Goal: Task Accomplishment & Management: Manage account settings

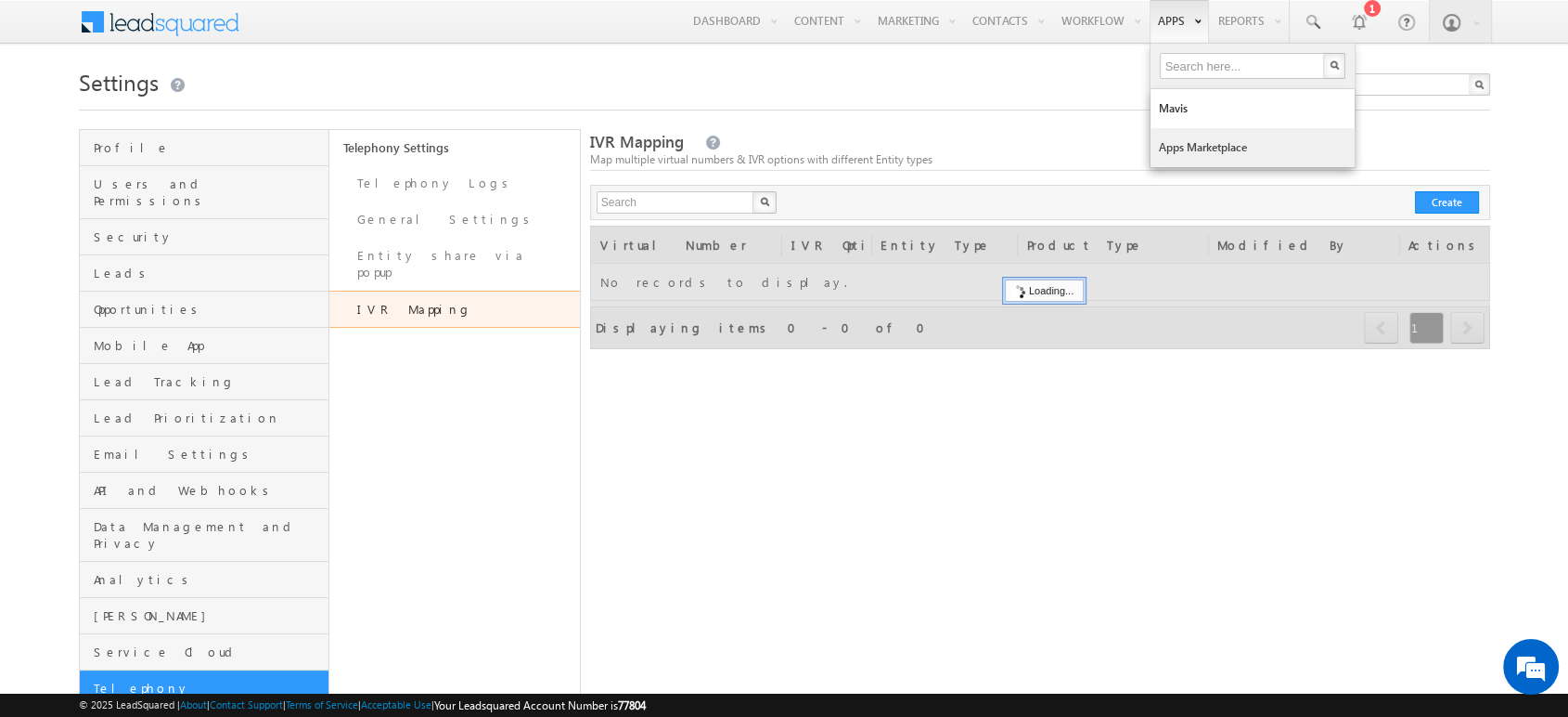
click at [1175, 131] on link "Apps Marketplace" at bounding box center [1252, 148] width 204 height 39
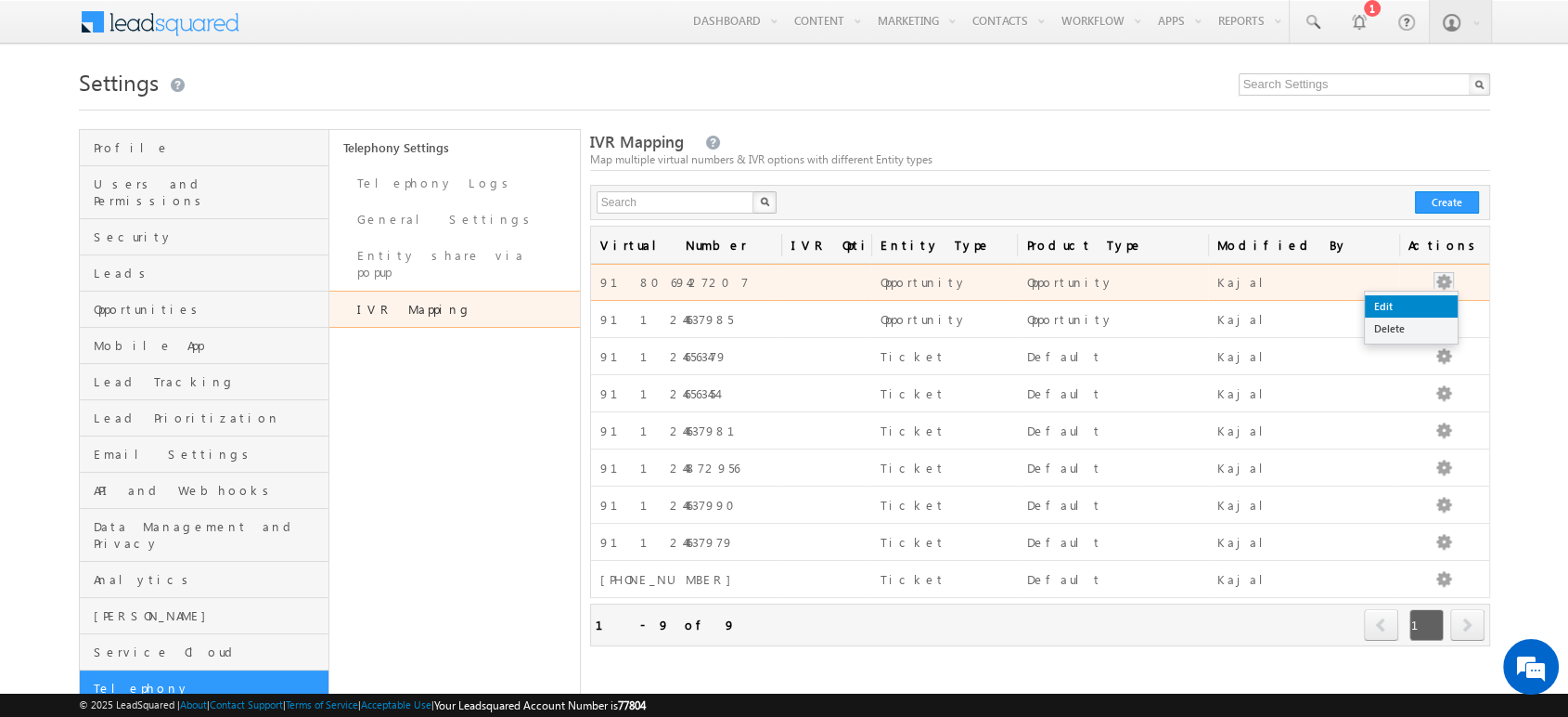
click at [1421, 306] on link "Edit" at bounding box center [1411, 305] width 93 height 22
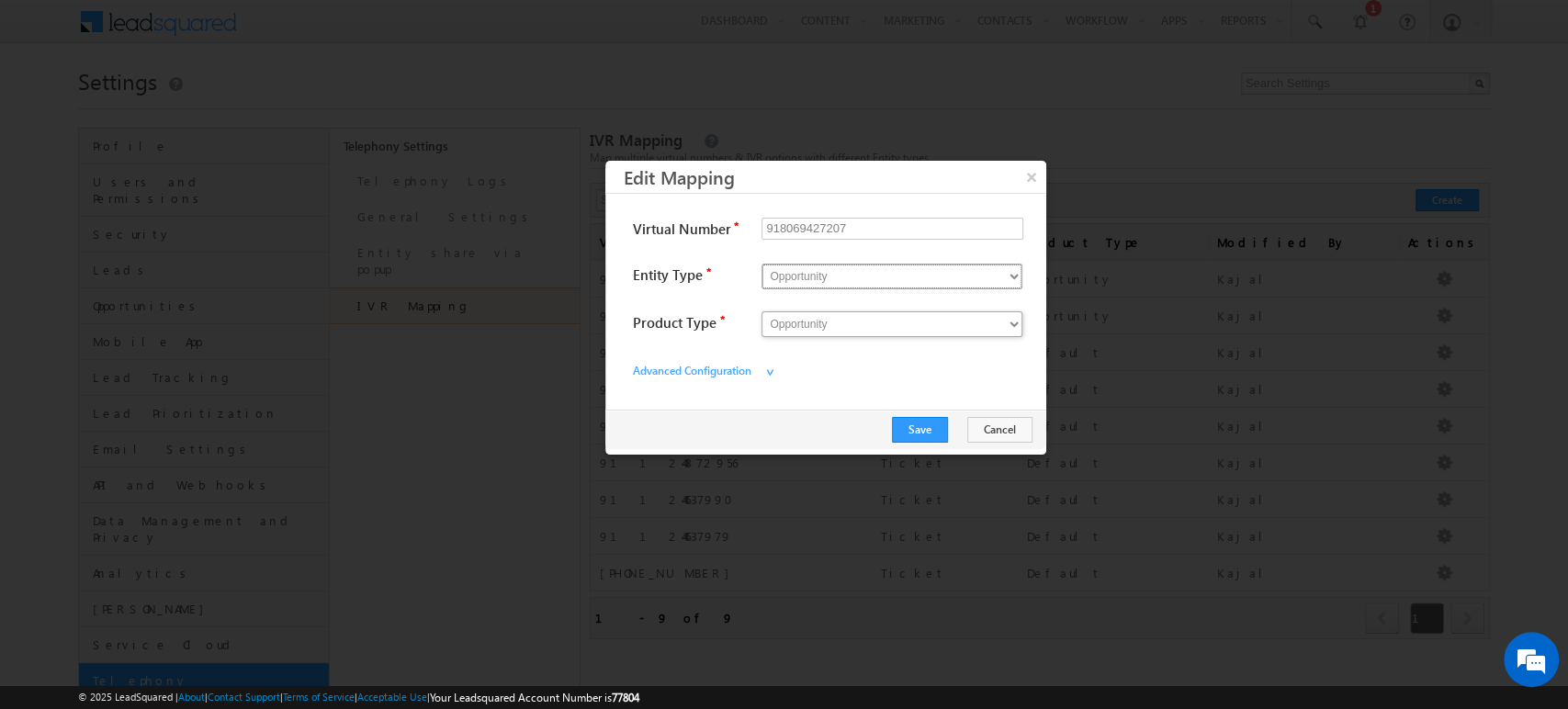
click at [873, 286] on select "Opportunity Ticket" at bounding box center [891, 276] width 261 height 26
click at [1024, 175] on button "×" at bounding box center [1031, 177] width 31 height 32
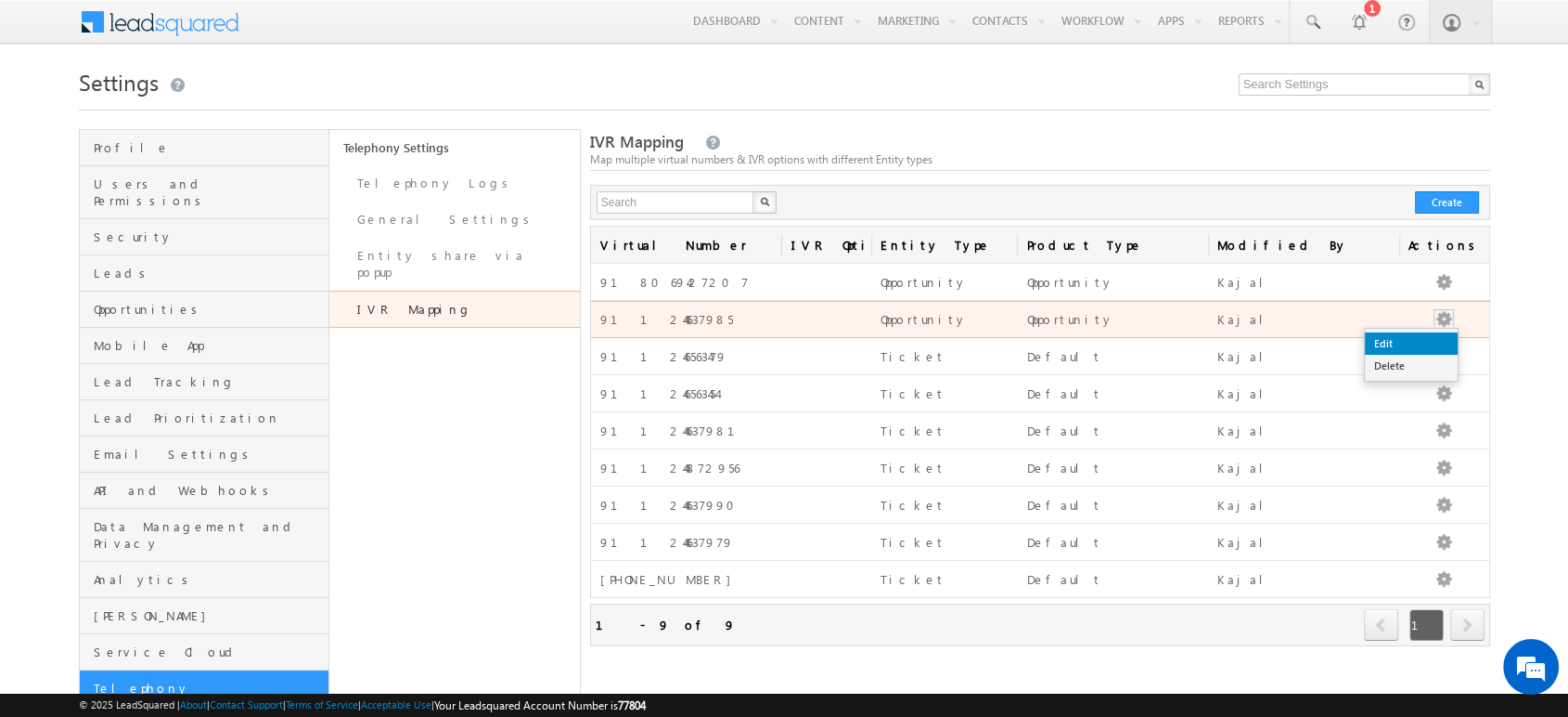
click at [1411, 344] on link "Edit" at bounding box center [1411, 343] width 93 height 22
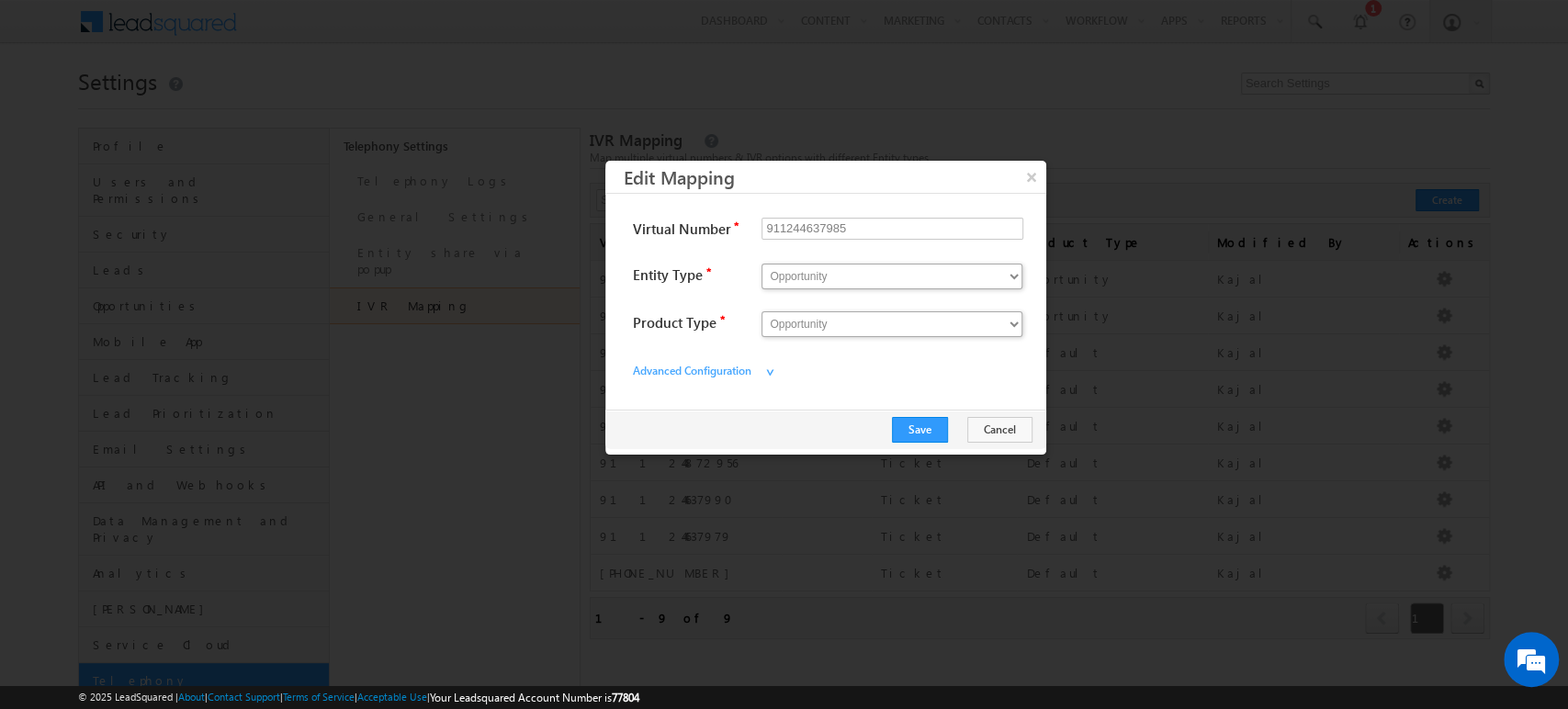
click at [849, 258] on div "Entity Type * Opportunity Ticket" at bounding box center [825, 273] width 404 height 48
click at [842, 266] on select "Opportunity Ticket" at bounding box center [891, 276] width 261 height 26
select select "Ticket"
click at [761, 264] on select "Opportunity Ticket" at bounding box center [891, 276] width 261 height 26
click at [866, 328] on select "Opportunity" at bounding box center [891, 324] width 261 height 26
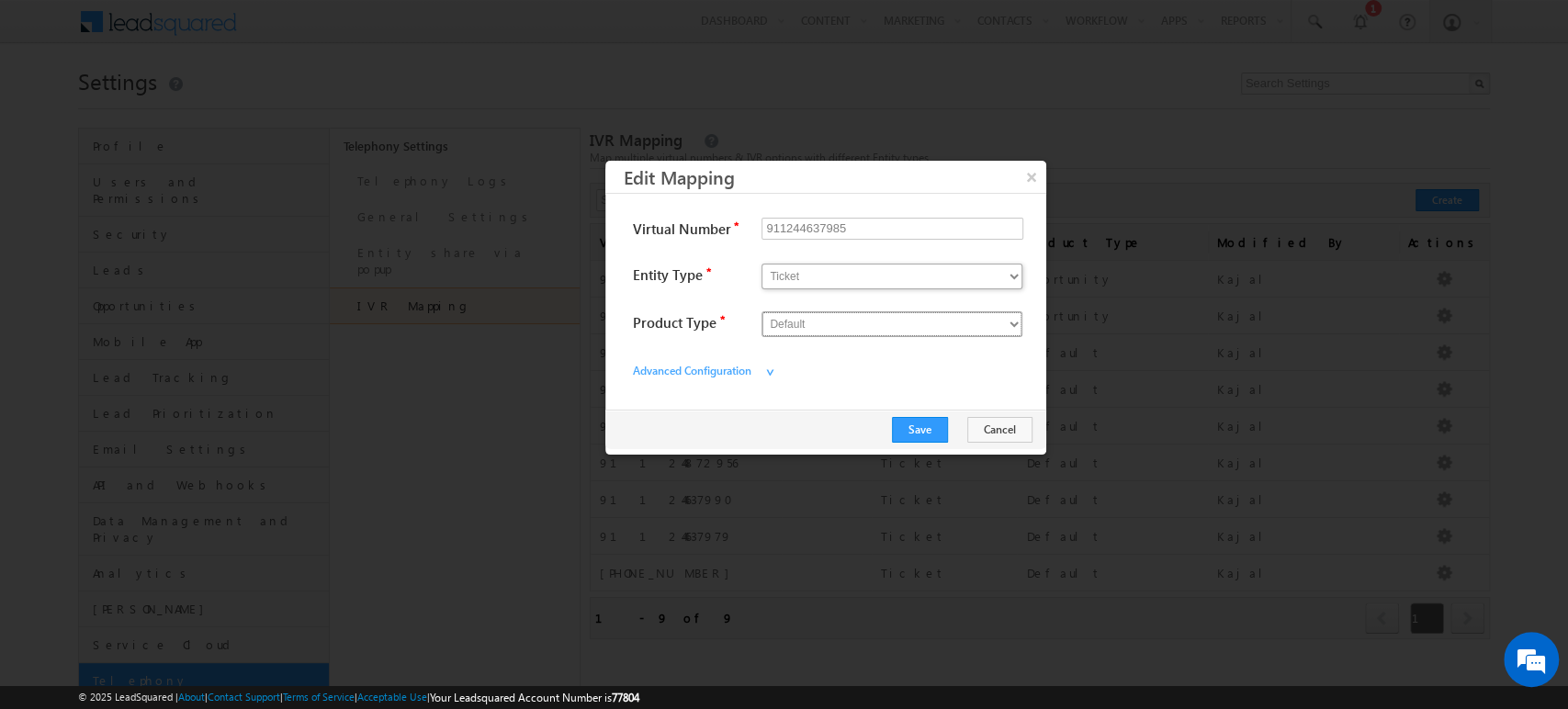
click at [761, 312] on select "Default" at bounding box center [891, 324] width 261 height 26
click at [926, 428] on button "Save" at bounding box center [920, 429] width 56 height 26
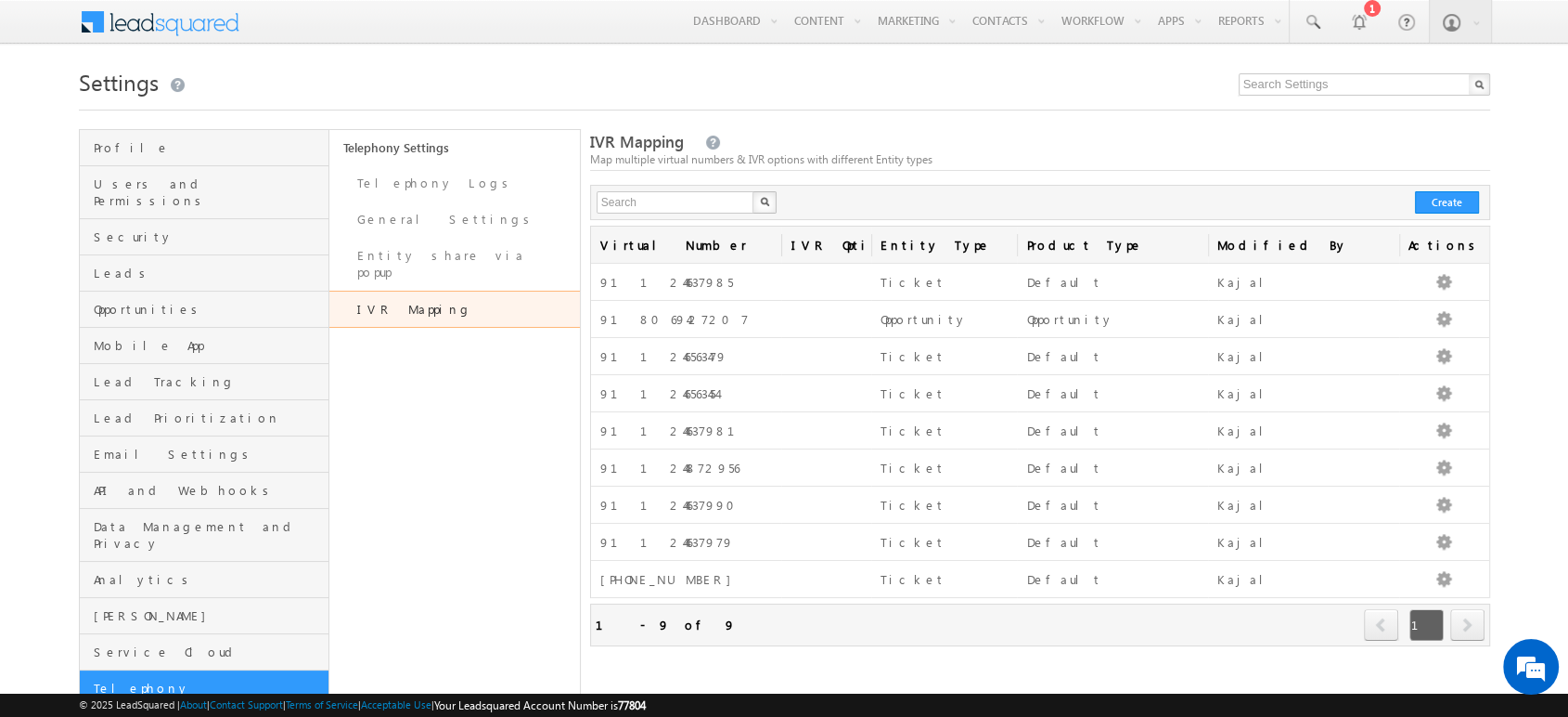
click at [1252, 132] on div "IVR Mapping Map multiple virtual numbers & IVR options with different Entity ty…" at bounding box center [1041, 150] width 900 height 40
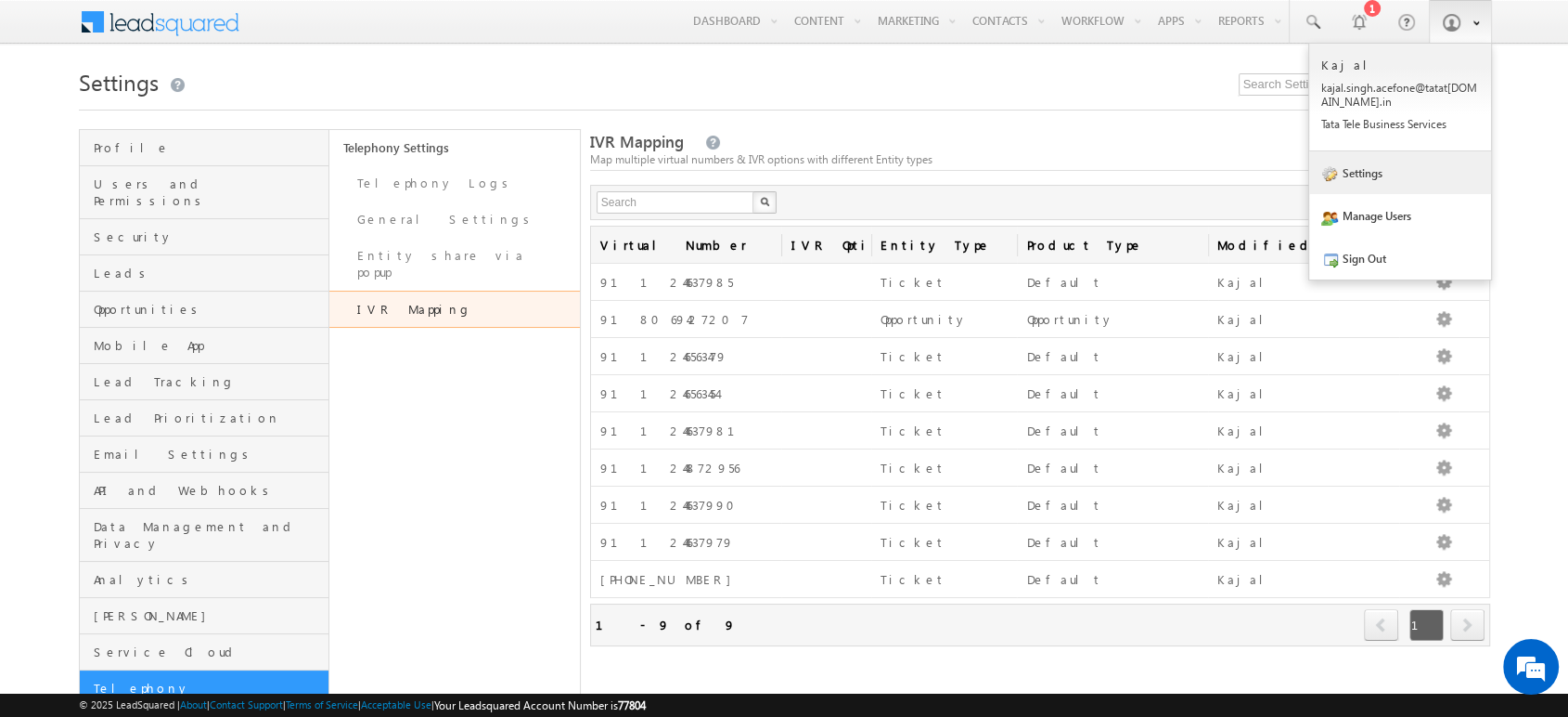
click at [1371, 173] on link "Settings" at bounding box center [1400, 173] width 182 height 43
drag, startPoint x: 1371, startPoint y: 173, endPoint x: 1383, endPoint y: 228, distance: 56.3
click at [1383, 228] on ul "Kajal kajal .sing h.ace fone@ tatat el.co .in Tata Tele Busin ess Servi ces Set…" at bounding box center [1400, 161] width 184 height 238
click at [1383, 228] on link "Manage Users" at bounding box center [1400, 215] width 182 height 43
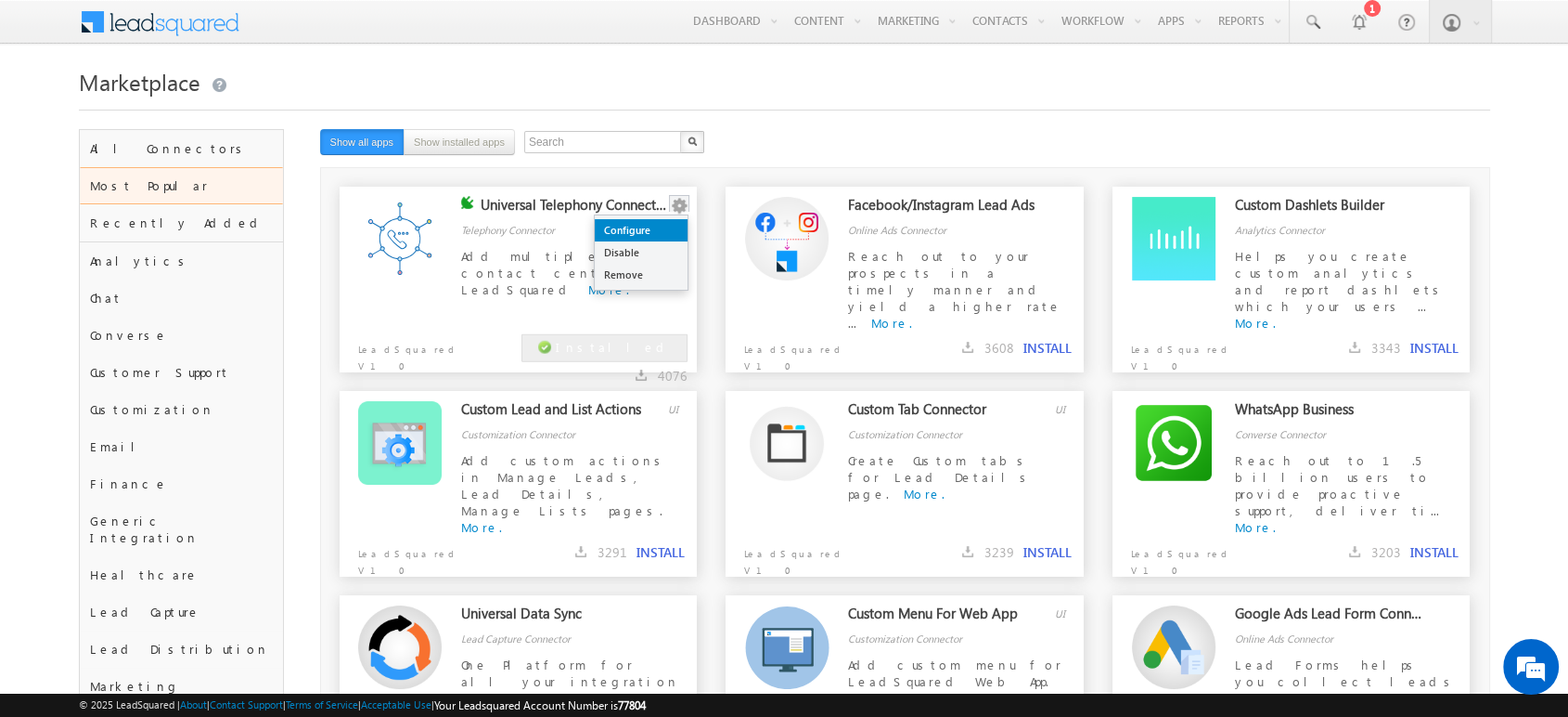
click at [658, 226] on link "Configure" at bounding box center [641, 230] width 93 height 22
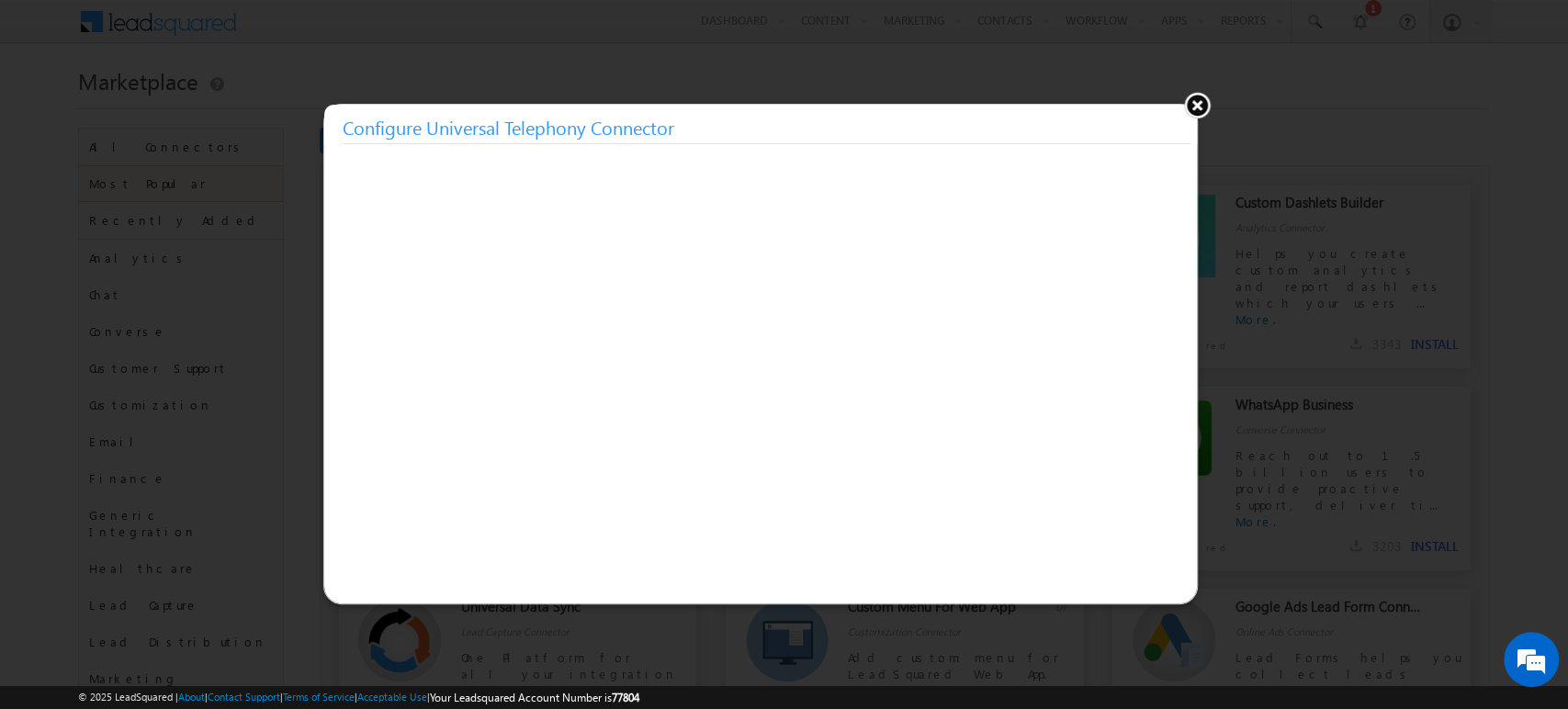
click at [1192, 102] on button at bounding box center [1196, 104] width 28 height 28
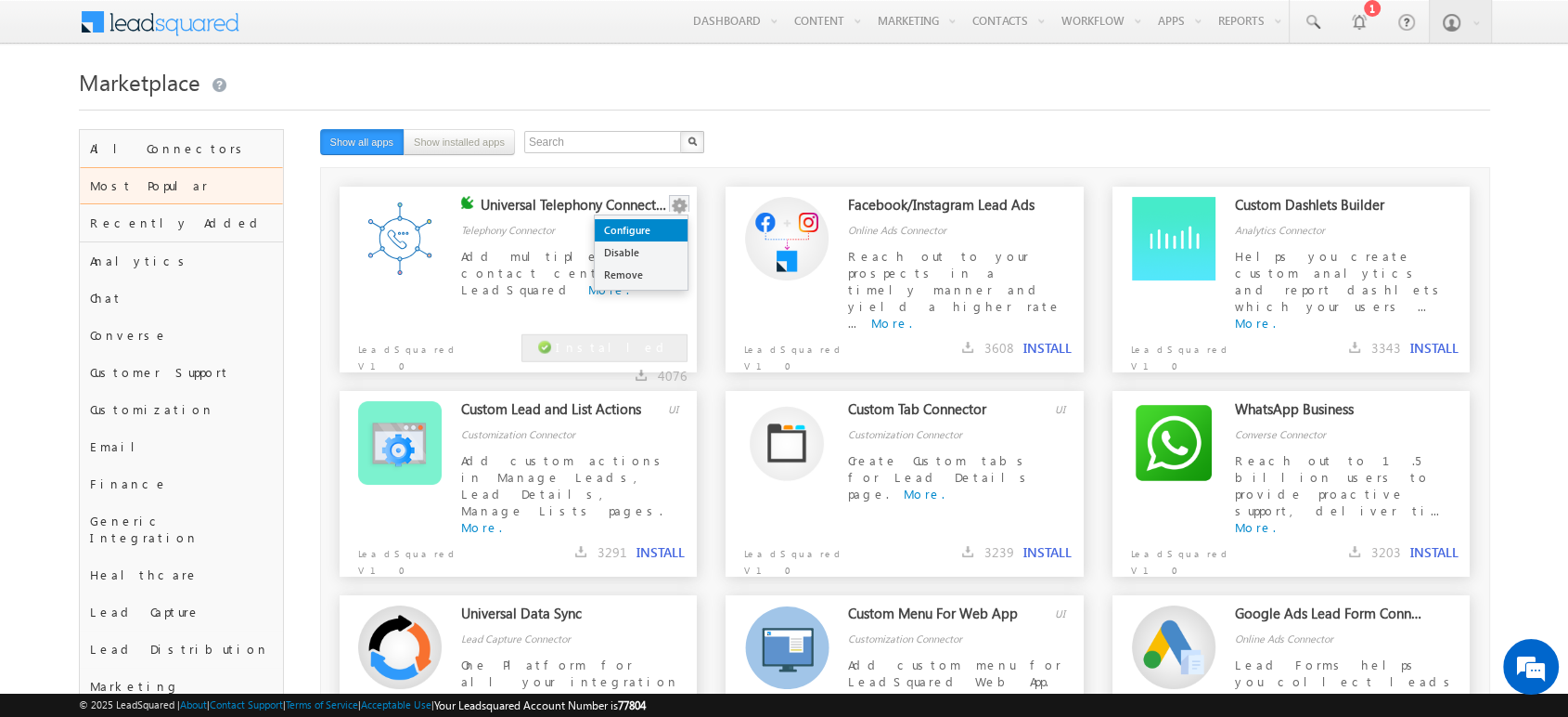
click at [665, 235] on link "Configure" at bounding box center [641, 230] width 93 height 22
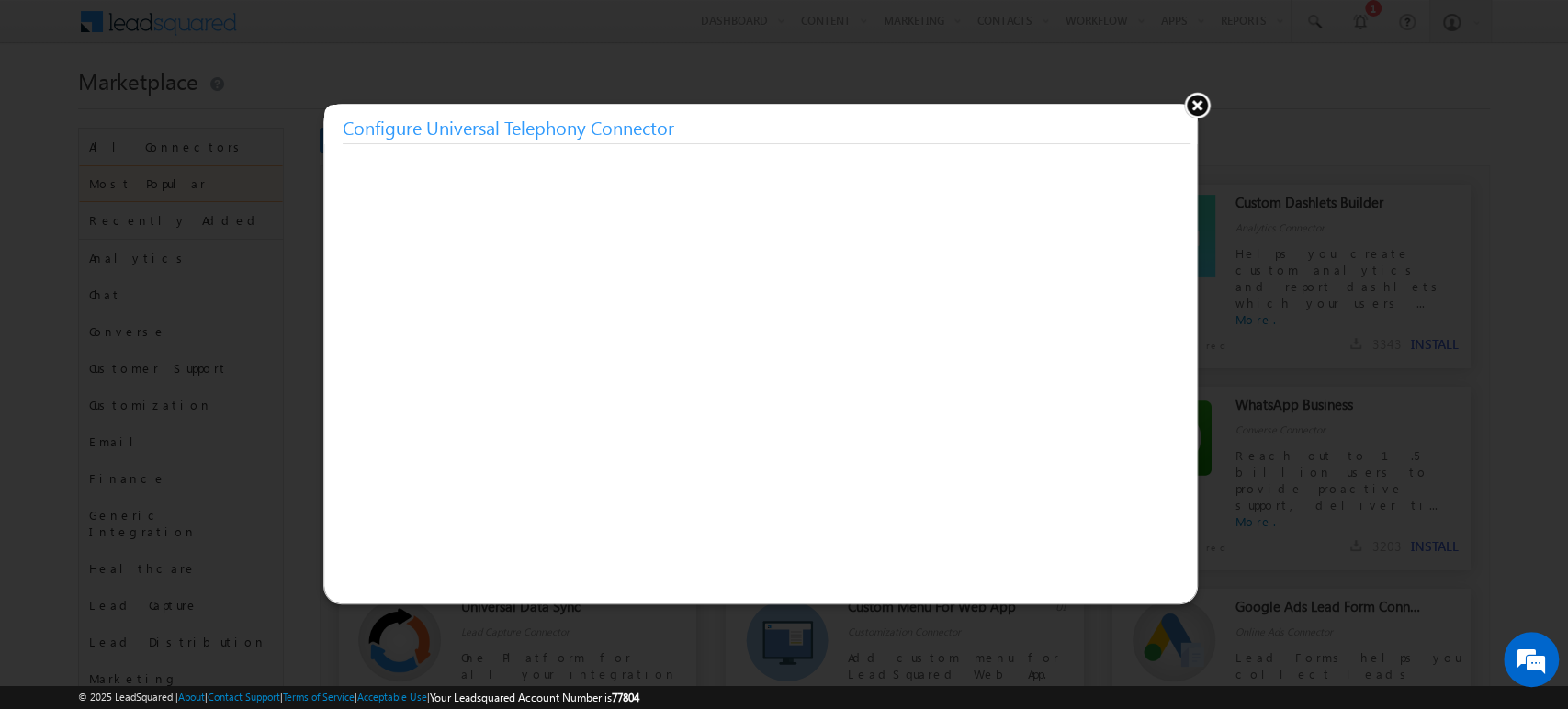
click at [1191, 101] on button at bounding box center [1196, 104] width 28 height 28
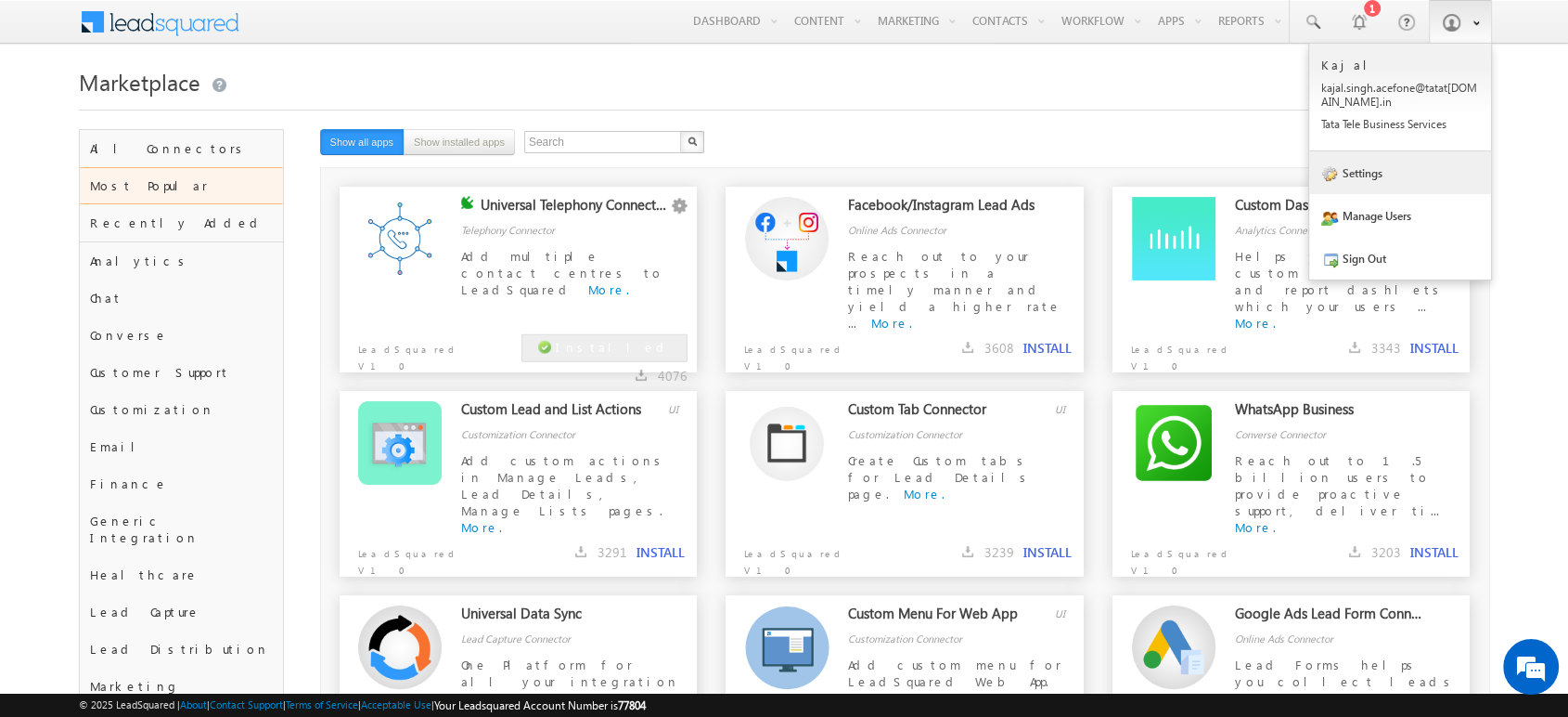
click at [1339, 170] on link "Settings" at bounding box center [1400, 173] width 182 height 43
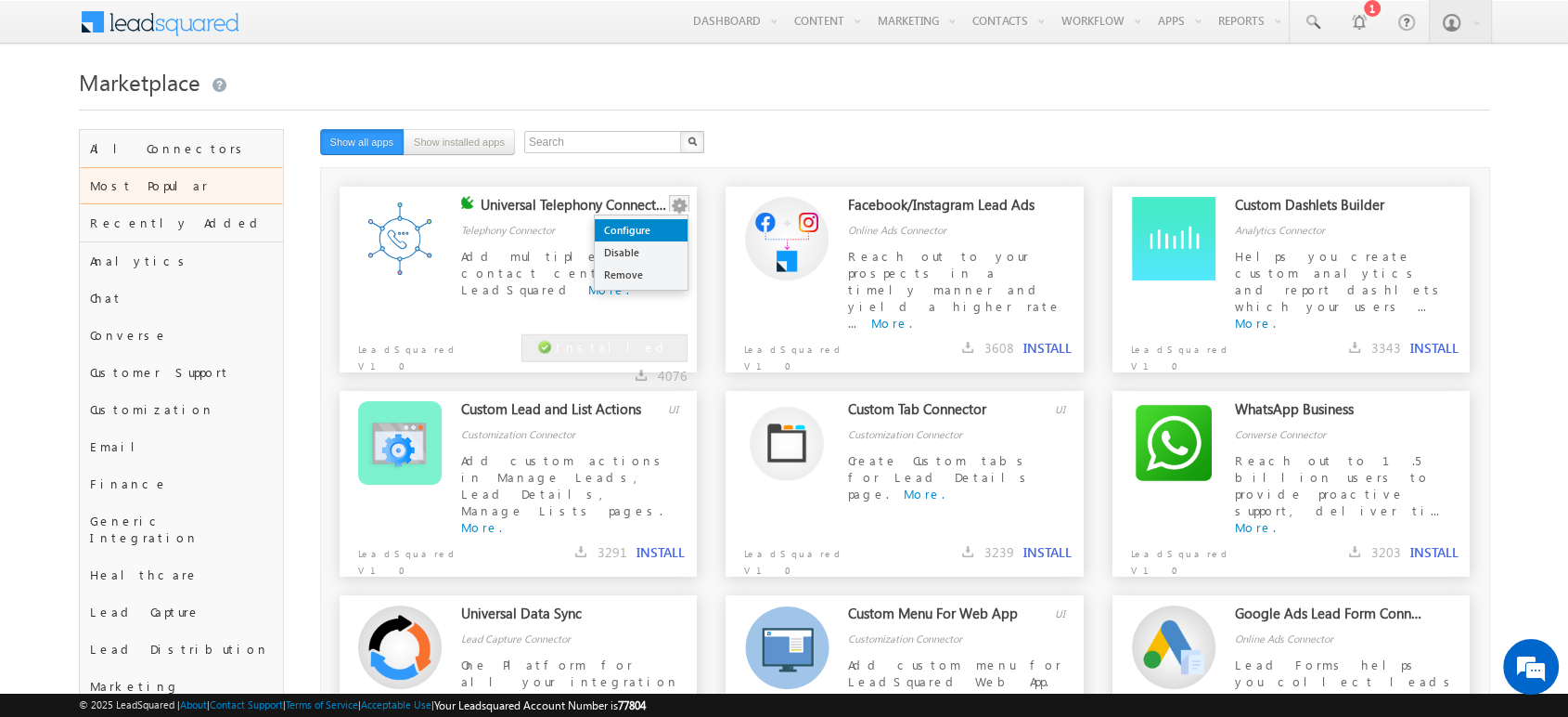
click at [639, 239] on link "Configure" at bounding box center [641, 230] width 93 height 22
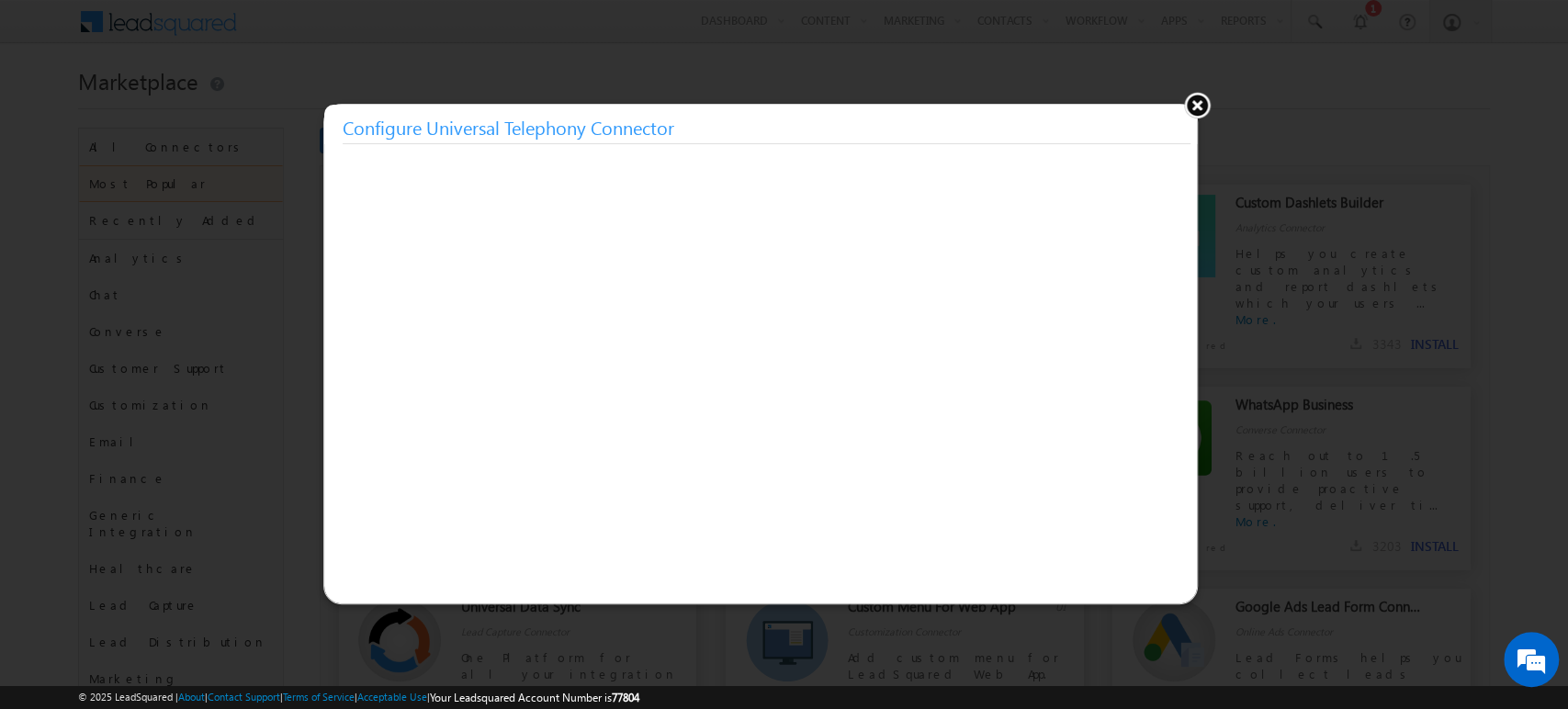
click at [1201, 101] on button at bounding box center [1196, 104] width 28 height 28
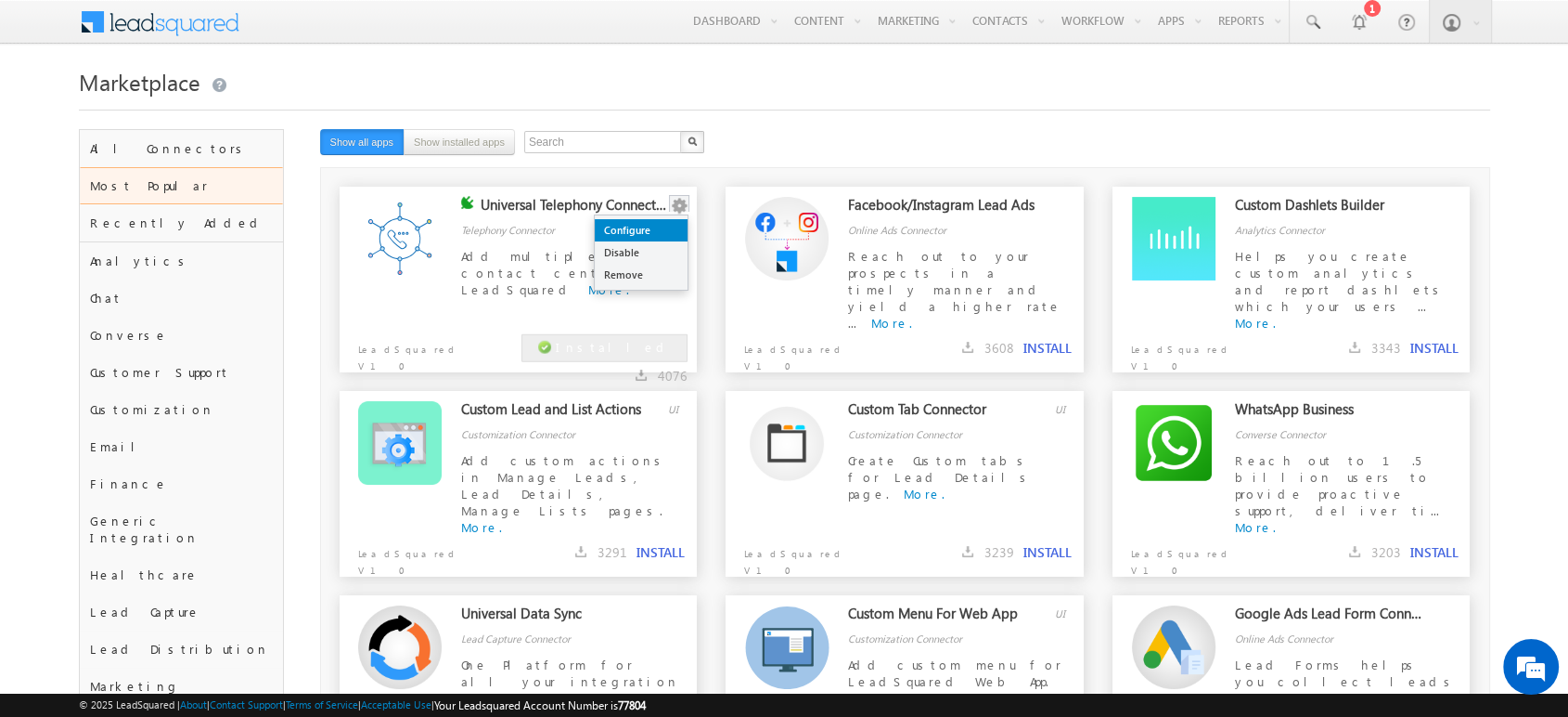
click at [656, 228] on link "Configure" at bounding box center [641, 230] width 93 height 22
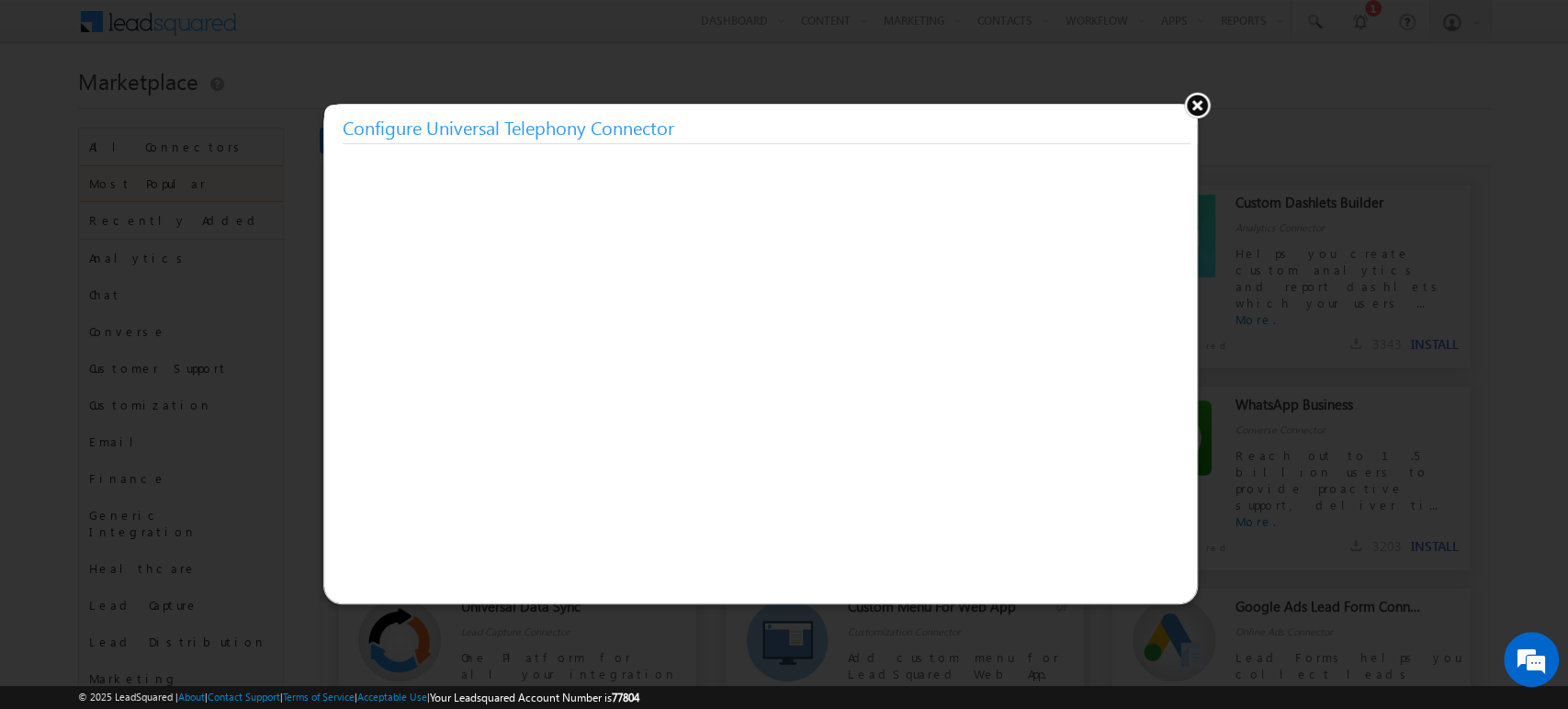
click at [1193, 104] on button at bounding box center [1196, 104] width 28 height 28
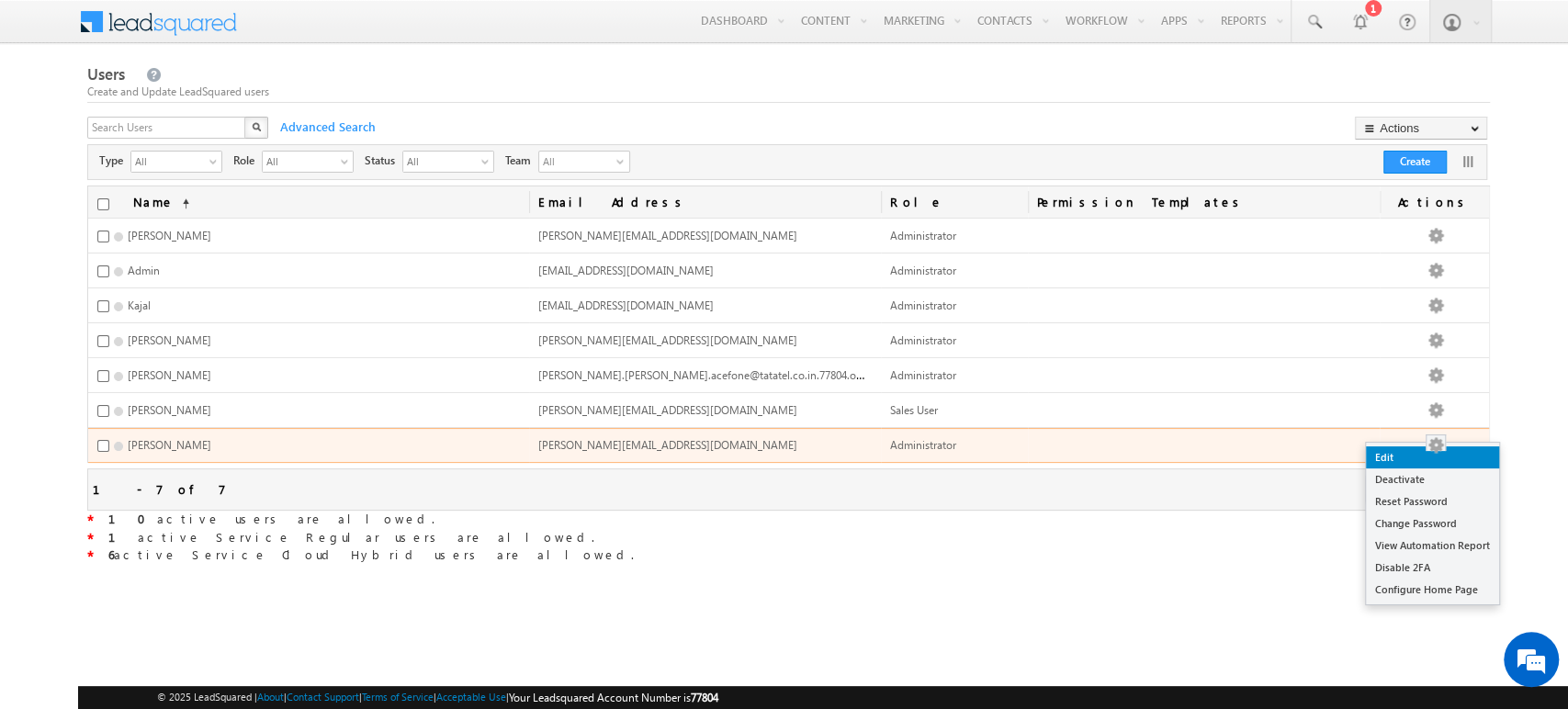
click at [1413, 453] on link "Edit" at bounding box center [1431, 457] width 133 height 22
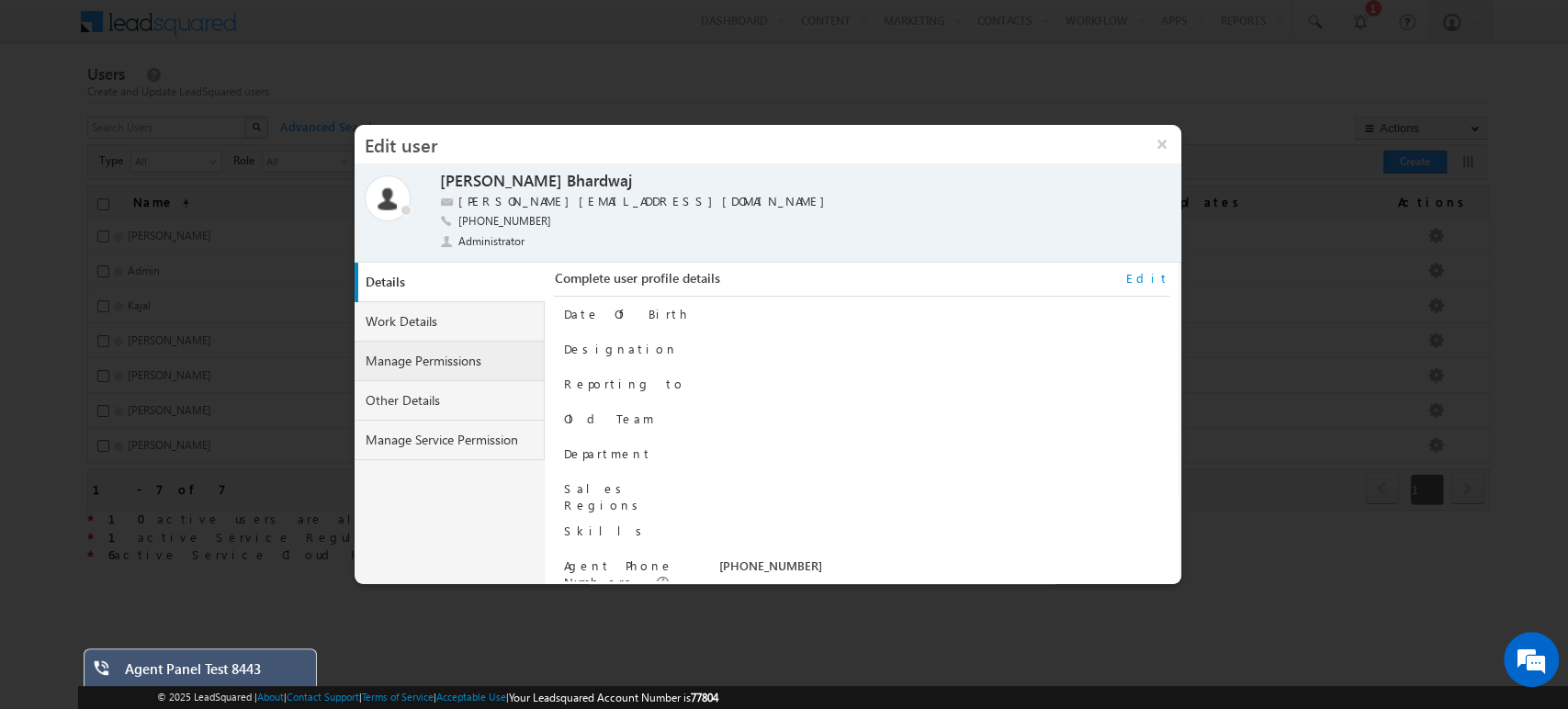
click at [433, 347] on link "Manage Permissions" at bounding box center [450, 360] width 191 height 39
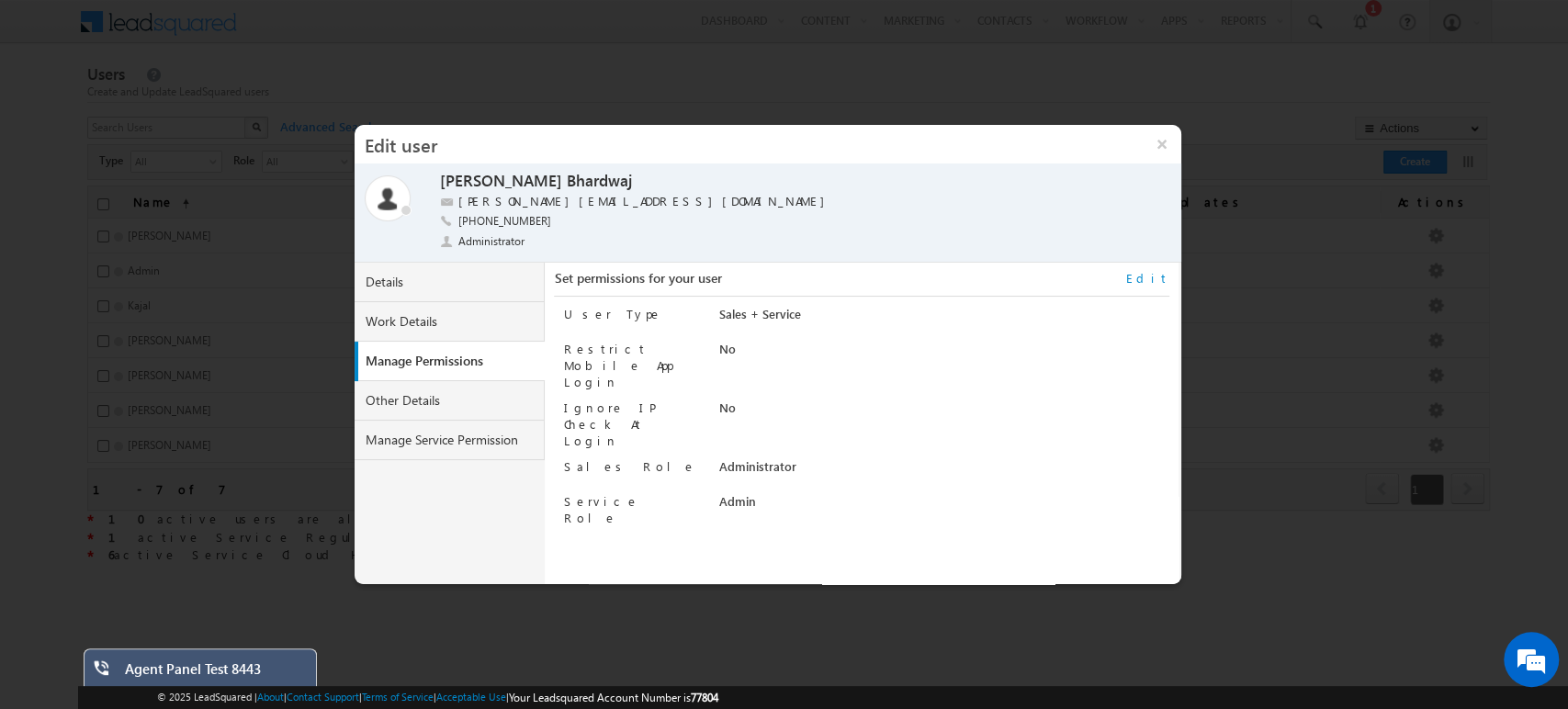
click at [1154, 275] on link "Edit" at bounding box center [1147, 277] width 43 height 16
click at [856, 312] on select "Regular Service Cloud Sales + Service" at bounding box center [905, 316] width 376 height 21
select select "5"
click at [718, 306] on select "Regular Service Cloud Sales + Service" at bounding box center [905, 316] width 376 height 21
checkbox input "true"
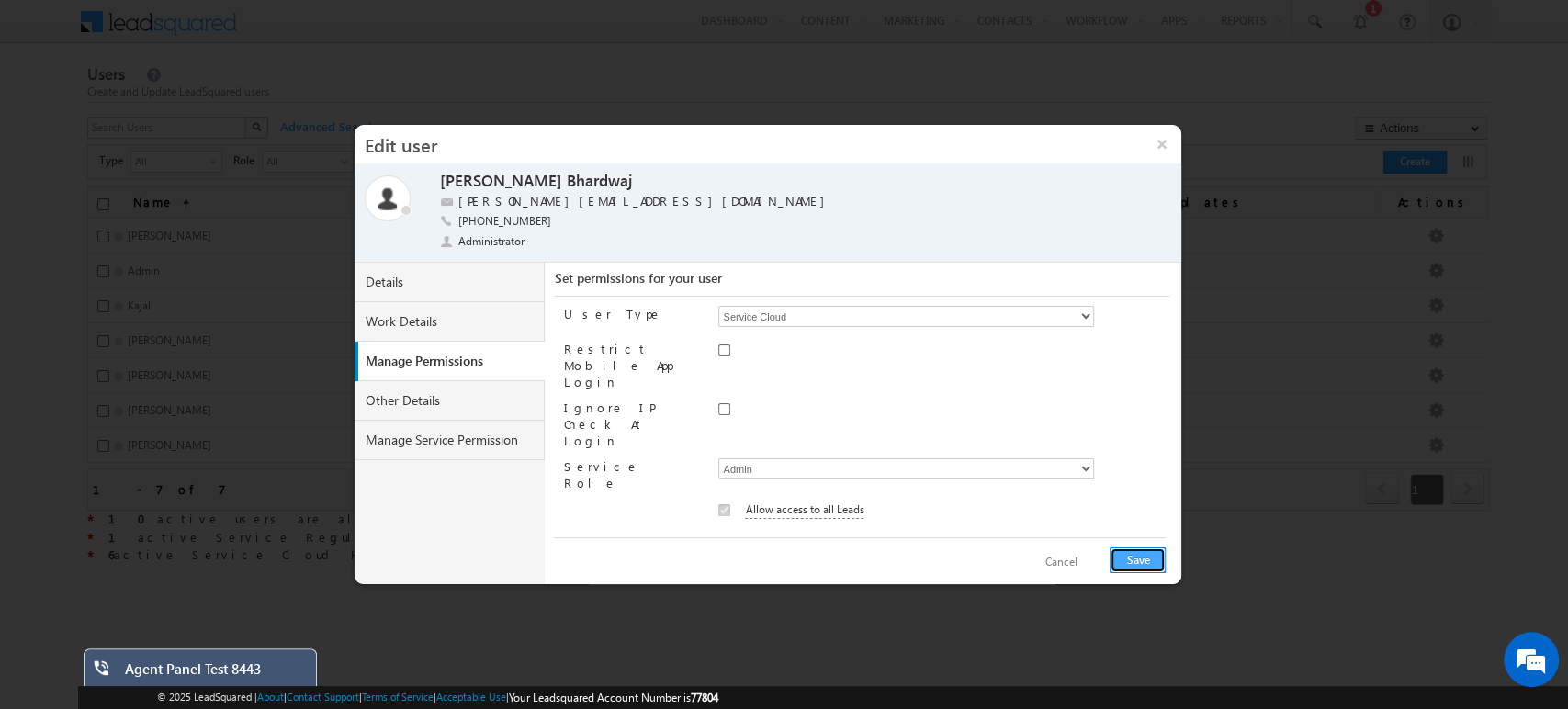
click at [1134, 556] on button "Save" at bounding box center [1137, 559] width 56 height 26
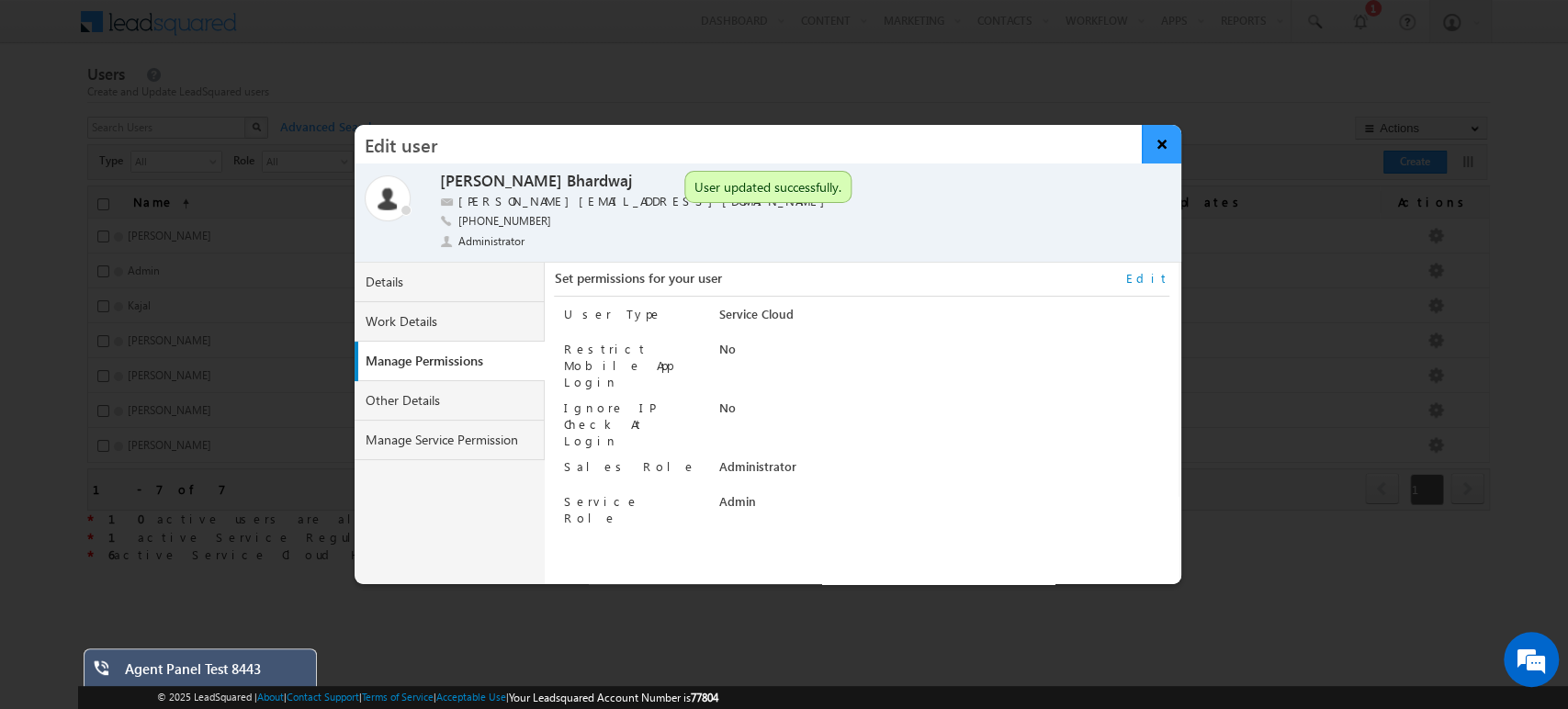
click at [1170, 143] on button "×" at bounding box center [1161, 144] width 39 height 38
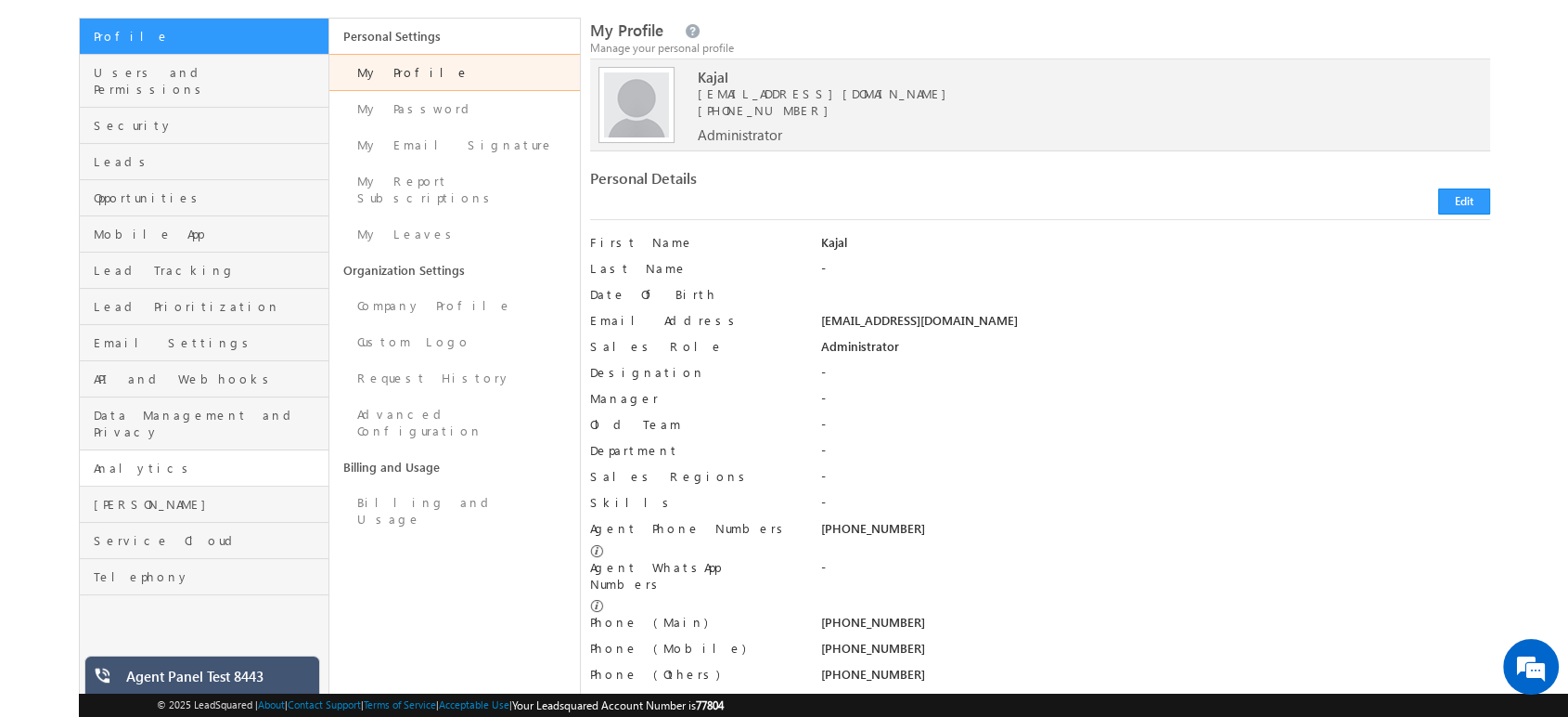
scroll to position [113, 0]
click at [153, 566] on span "Telephony" at bounding box center [209, 574] width 231 height 16
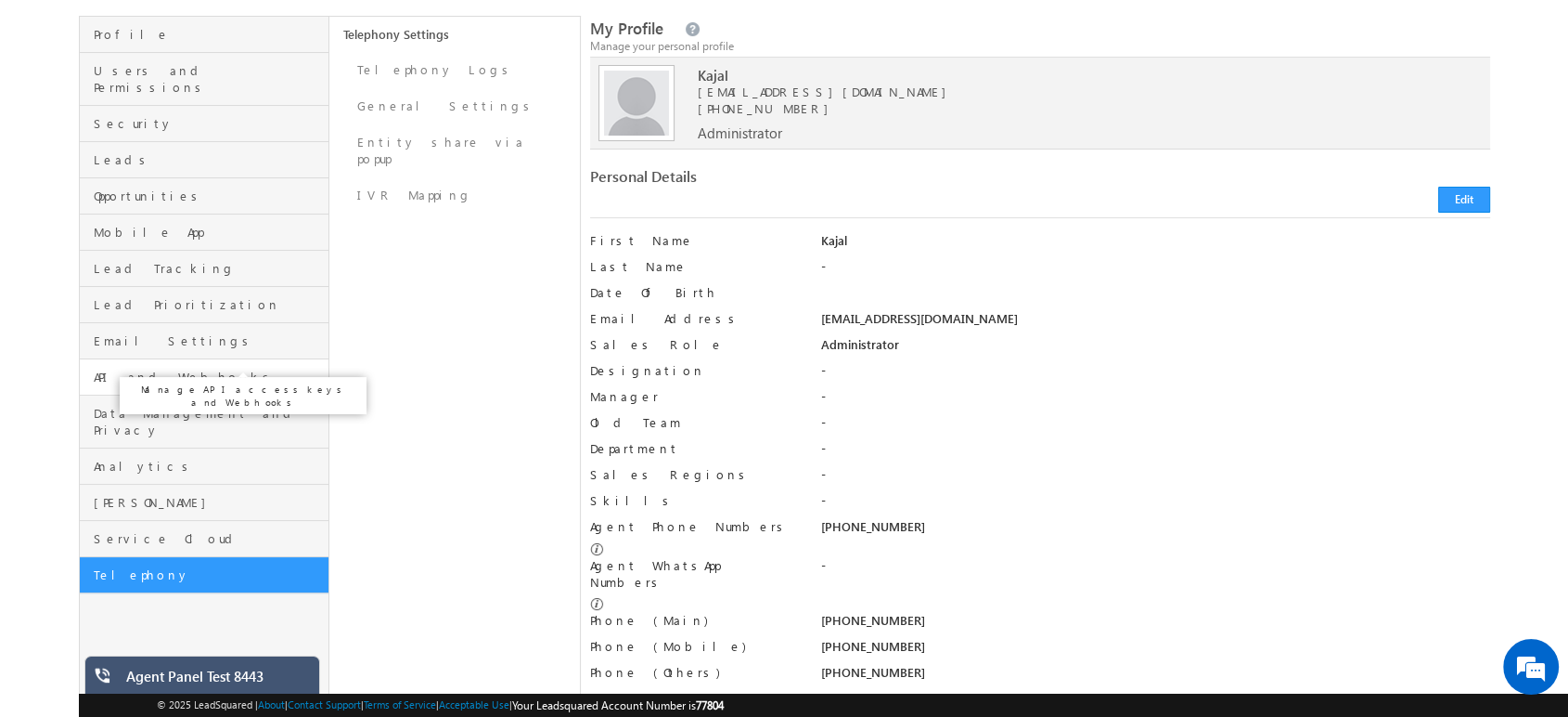
click at [151, 368] on span "API and Webhooks" at bounding box center [209, 376] width 231 height 16
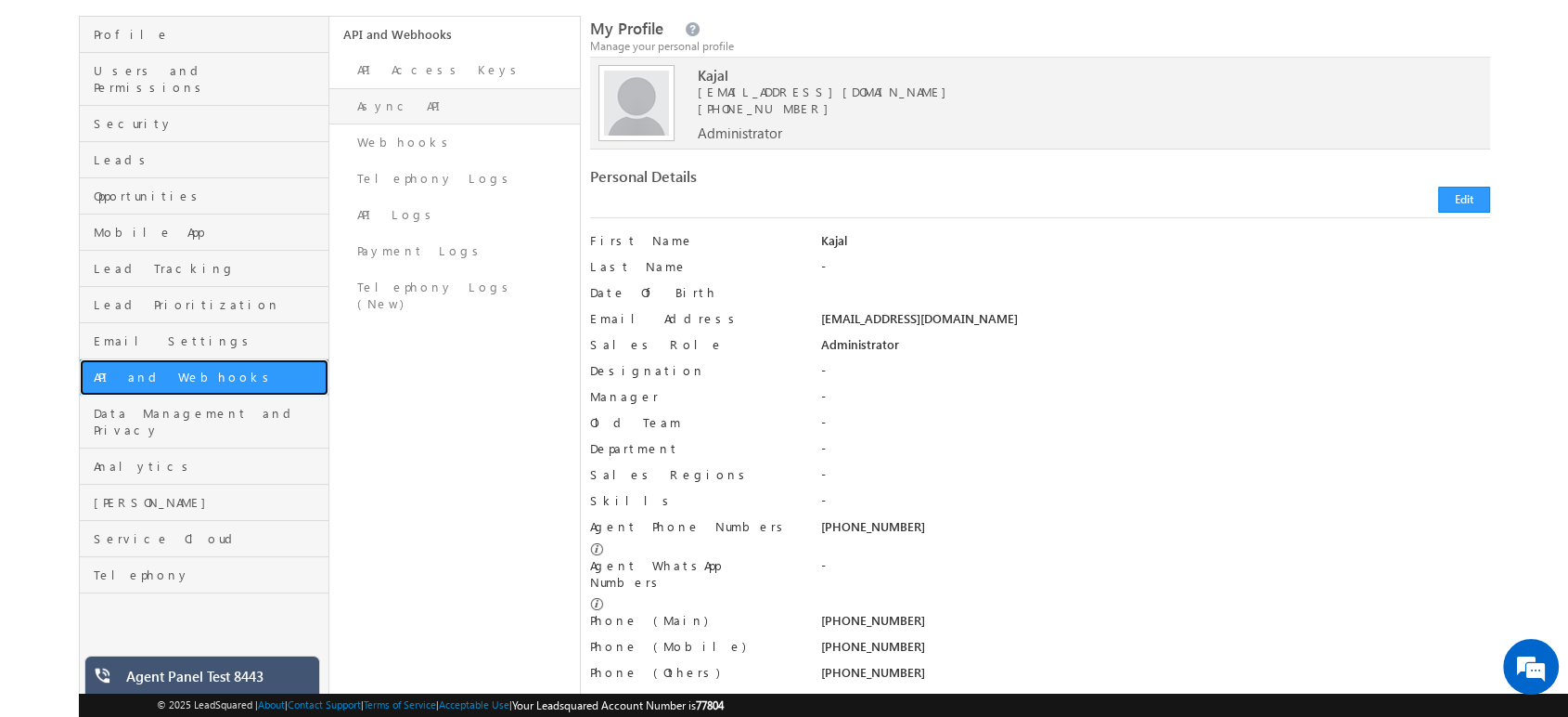
scroll to position [27, 0]
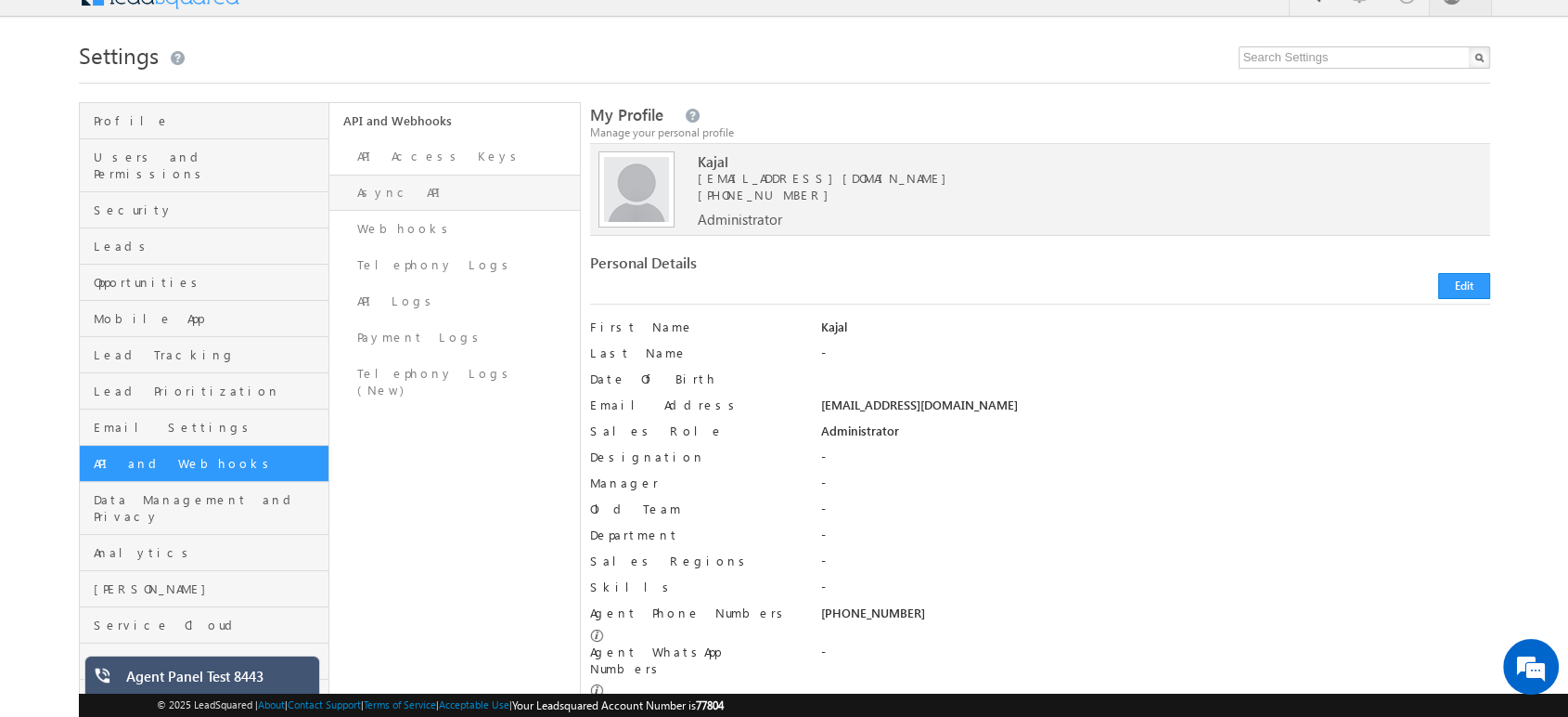
click at [410, 175] on link "Async API" at bounding box center [454, 192] width 250 height 36
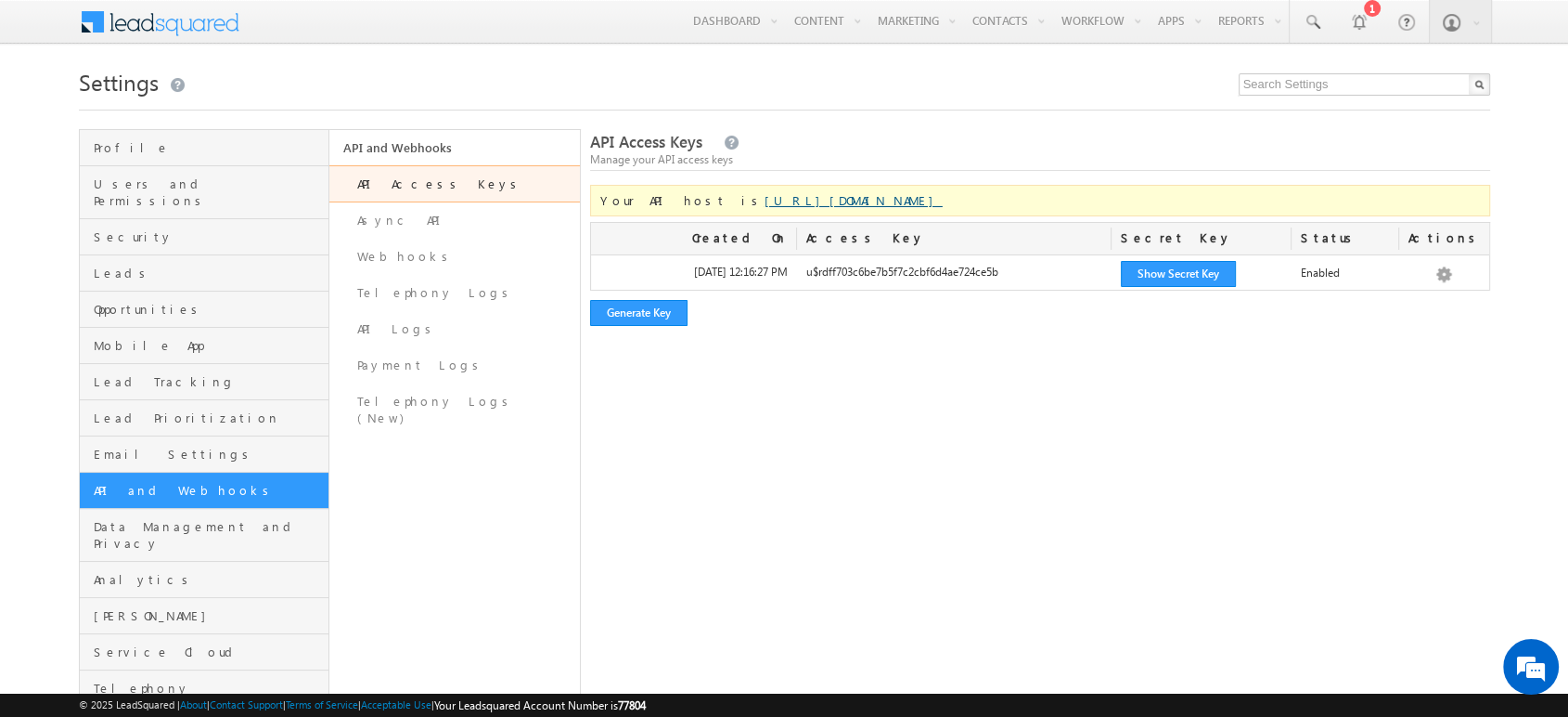
drag, startPoint x: 683, startPoint y: 203, endPoint x: 859, endPoint y: 192, distance: 176.3
click at [859, 192] on span "Your API host is [URL][DOMAIN_NAME]" at bounding box center [771, 200] width 342 height 15
copy span "[URL][DOMAIN_NAME]"
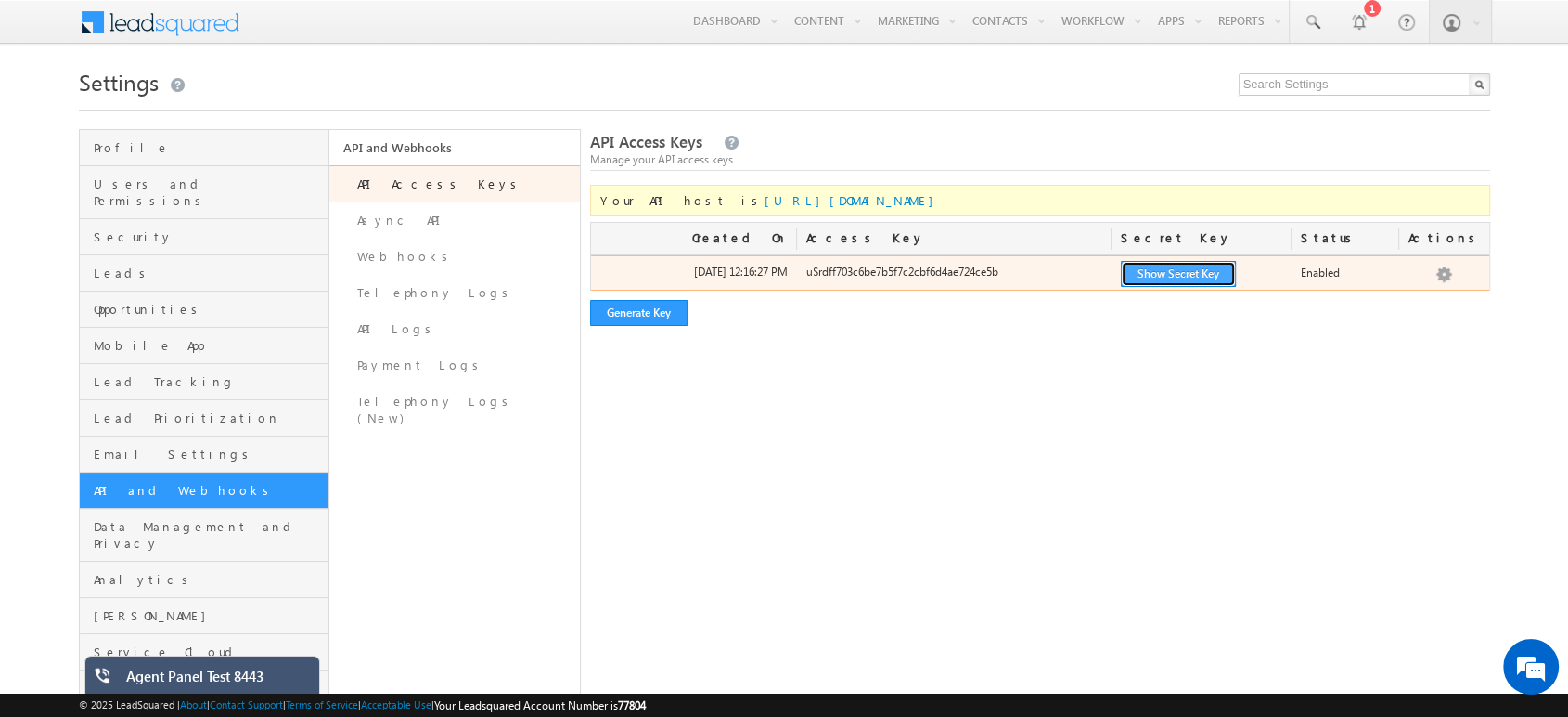
click at [1173, 272] on button "Show Secret Key" at bounding box center [1178, 273] width 115 height 26
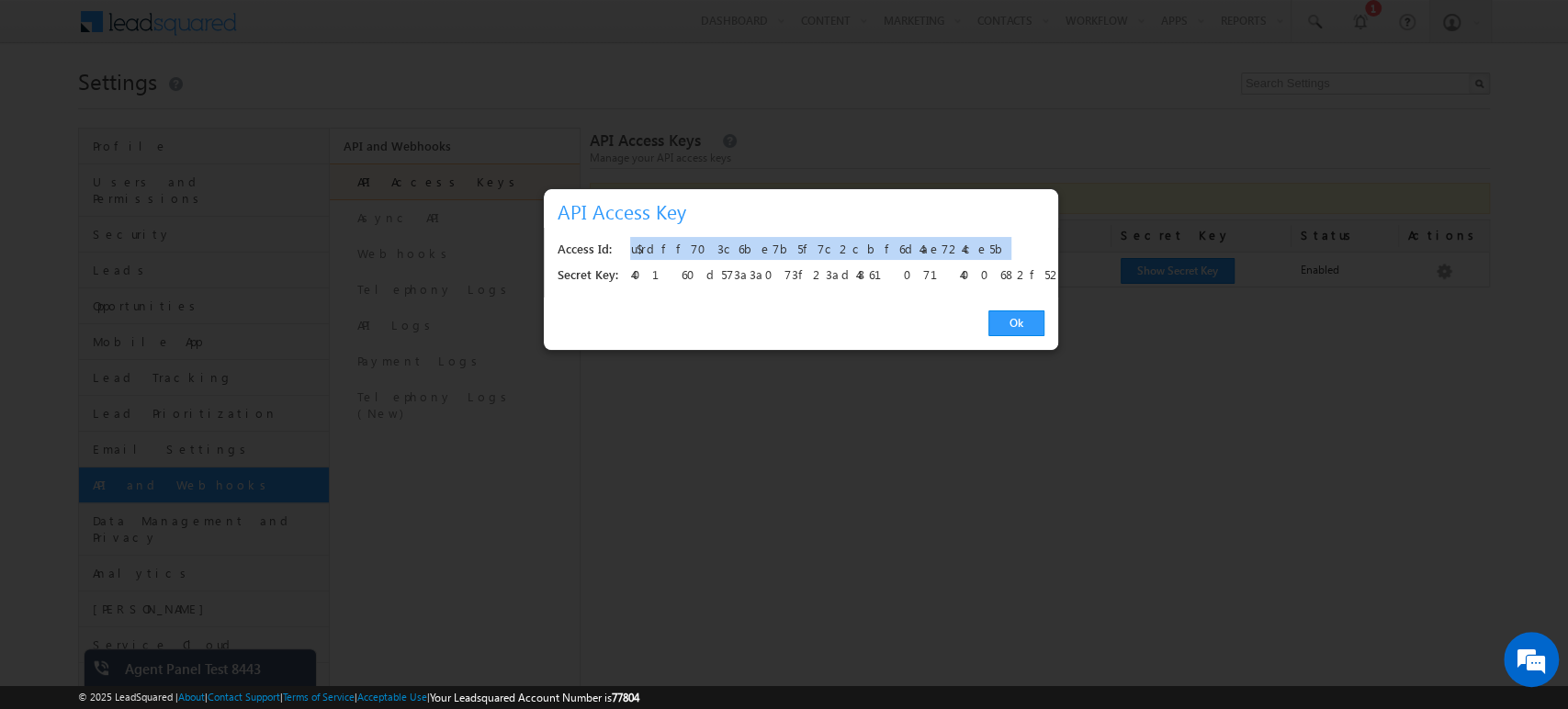
drag, startPoint x: 845, startPoint y: 253, endPoint x: 632, endPoint y: 253, distance: 213.0
click at [632, 253] on div "u$rdff703c6be7b5f7c2cbf6d4ae724ce5b" at bounding box center [832, 249] width 403 height 26
copy div "u$rdff703c6be7b5f7c2cbf6d4ae724ce5b"
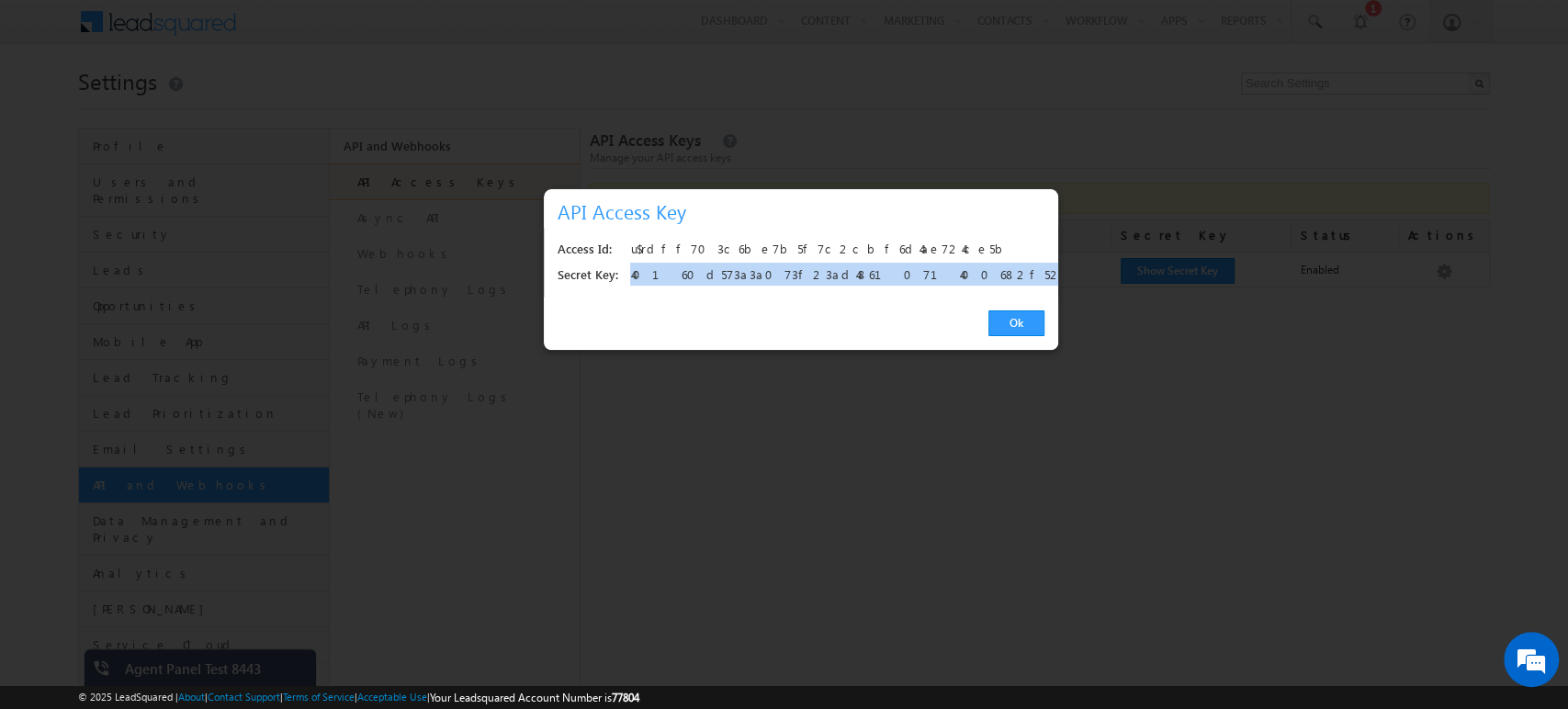
drag, startPoint x: 883, startPoint y: 271, endPoint x: 628, endPoint y: 276, distance: 255.0
click at [628, 276] on div "Secret Key: [ENCRYPTION_KEY]" at bounding box center [800, 275] width 487 height 26
copy div "40160d573a3a073f23ad4861071400682f524efa"
click at [1020, 321] on link "Ok" at bounding box center [1016, 323] width 56 height 26
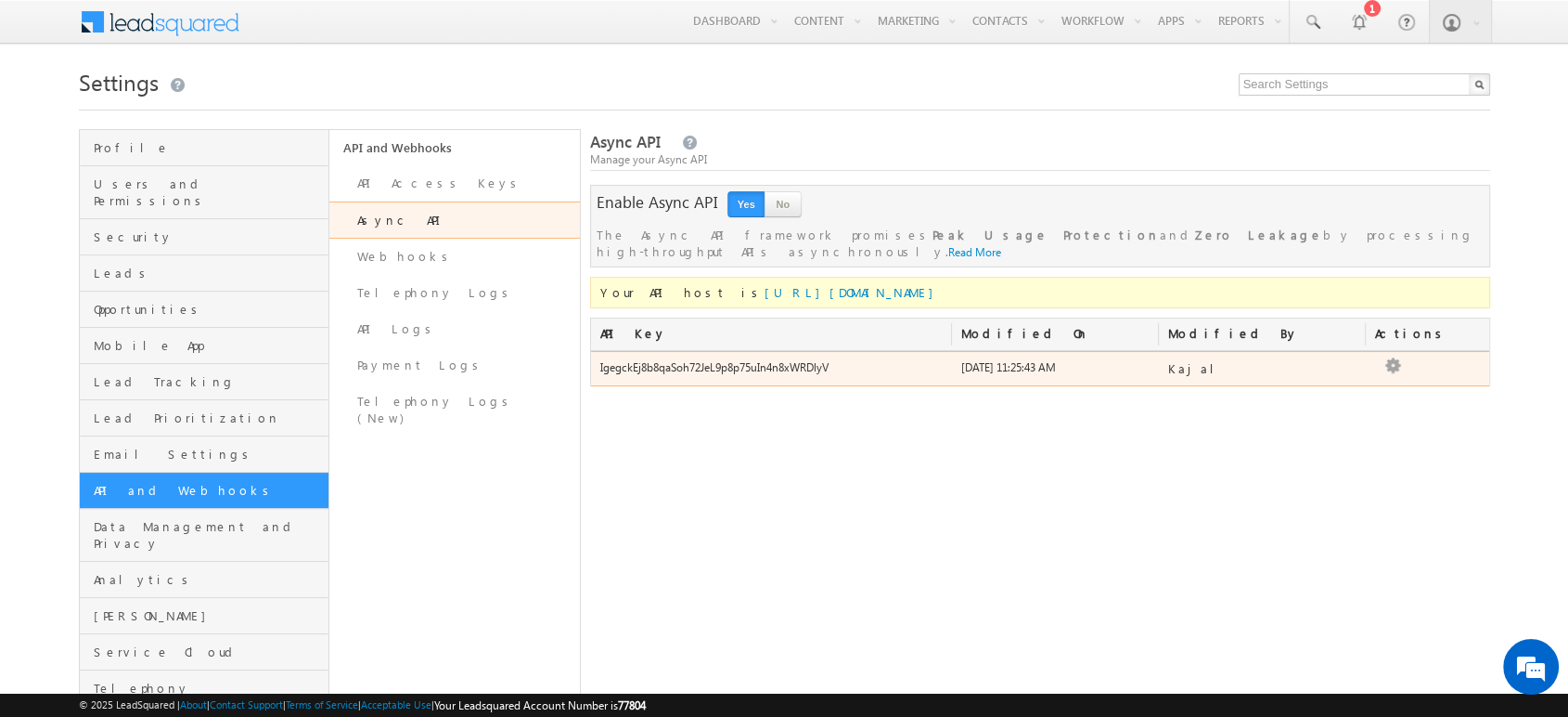
click at [717, 359] on div "IgegckEj8b8qaSoh72JeL9p8p75uIn4n8xWRDlyV" at bounding box center [772, 372] width 361 height 26
copy div "IgegckEj8b8qaSoh72JeL9p8p75uIn4n8xWRDlyV"
